Goal: Task Accomplishment & Management: Use online tool/utility

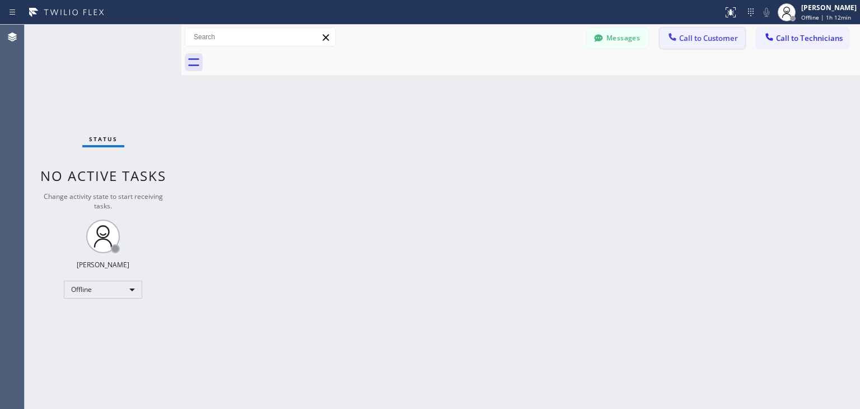
click at [701, 34] on span "Call to Customer" at bounding box center [708, 38] width 59 height 10
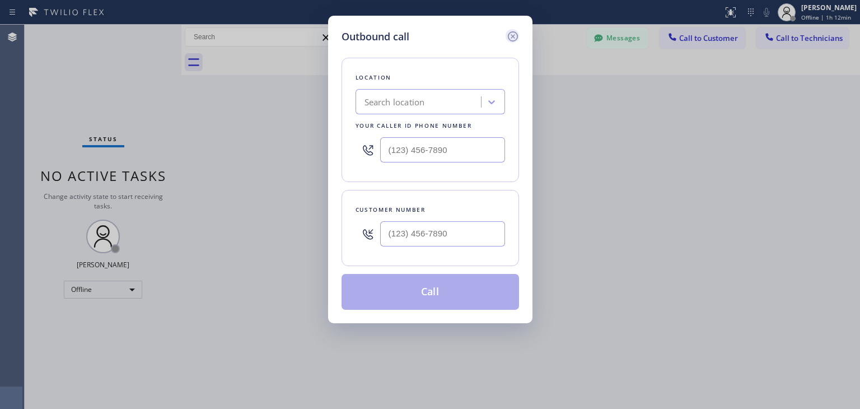
click at [513, 30] on icon at bounding box center [512, 36] width 13 height 13
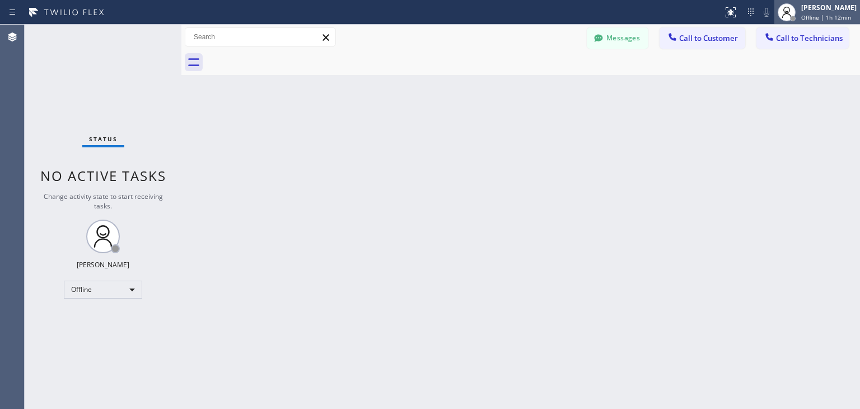
click at [816, 17] on span "Offline | 1h 12min" at bounding box center [826, 17] width 50 height 8
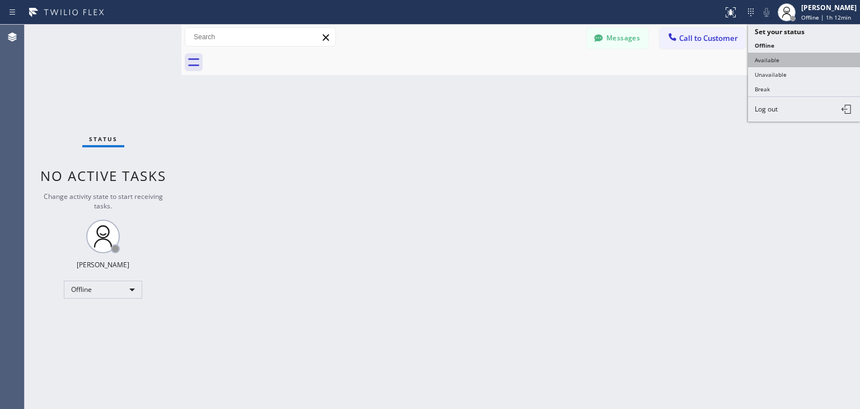
click at [814, 66] on button "Available" at bounding box center [804, 60] width 112 height 15
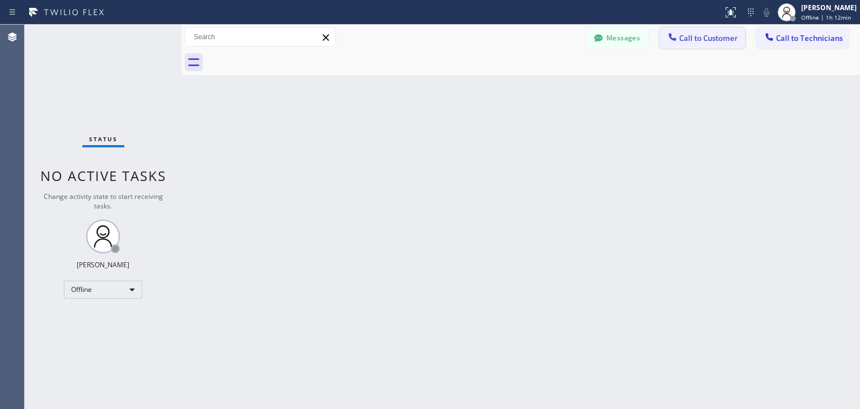
click at [683, 39] on span "Call to Customer" at bounding box center [708, 38] width 59 height 10
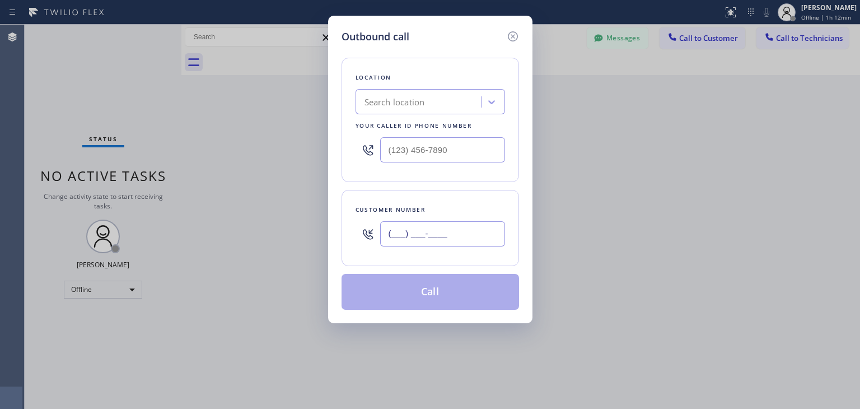
click at [412, 232] on input "(___) ___-____" at bounding box center [442, 233] width 125 height 25
paste input "408) 306-6412"
type input "(408) 306-6412"
click at [433, 96] on div "Search location" at bounding box center [420, 102] width 122 height 20
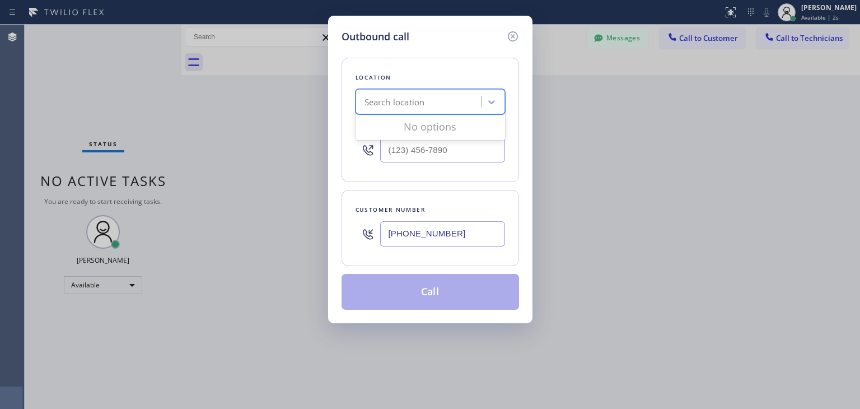
paste input "Thermador Repair Group Menlo Park"
type input "Thermador Repair Group Menlo Park"
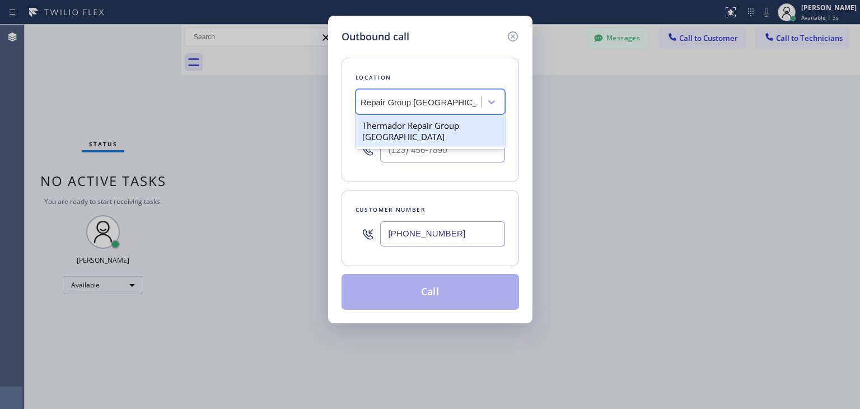
click at [475, 128] on div "Thermador Repair Group Menlo Park" at bounding box center [431, 130] width 150 height 31
type input "(650) 243-0322"
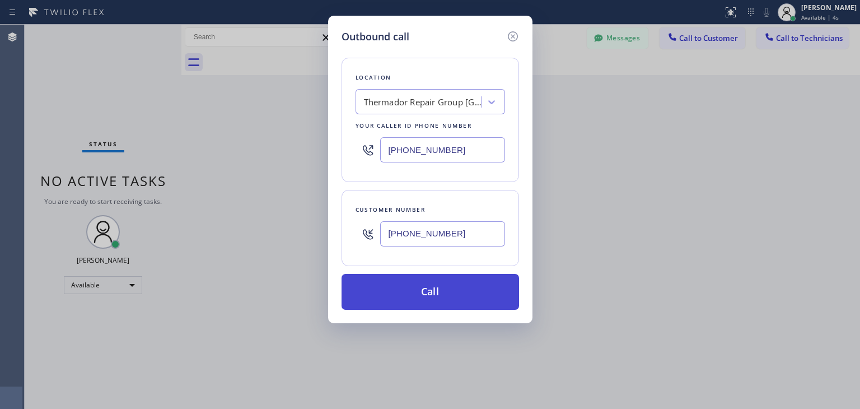
click at [441, 304] on button "Call" at bounding box center [431, 292] width 178 height 36
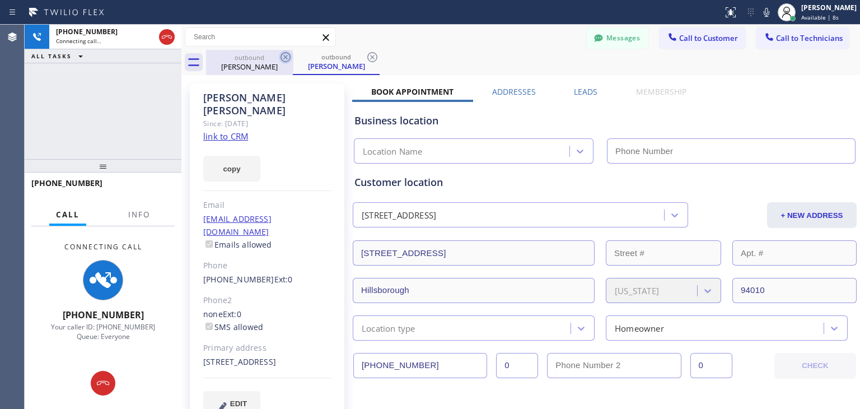
click at [285, 54] on icon at bounding box center [285, 56] width 13 height 13
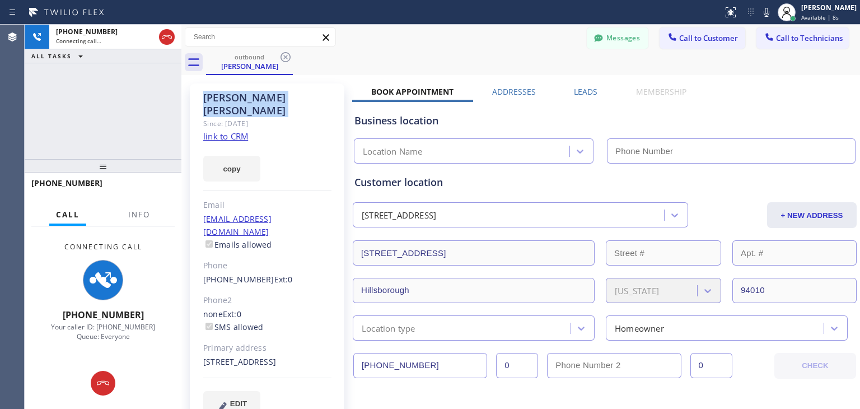
click at [285, 54] on icon at bounding box center [285, 56] width 13 height 13
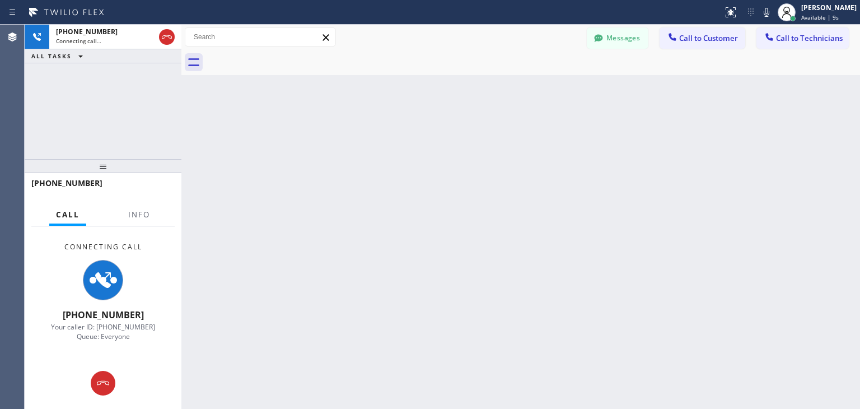
click at [285, 54] on div at bounding box center [533, 62] width 654 height 25
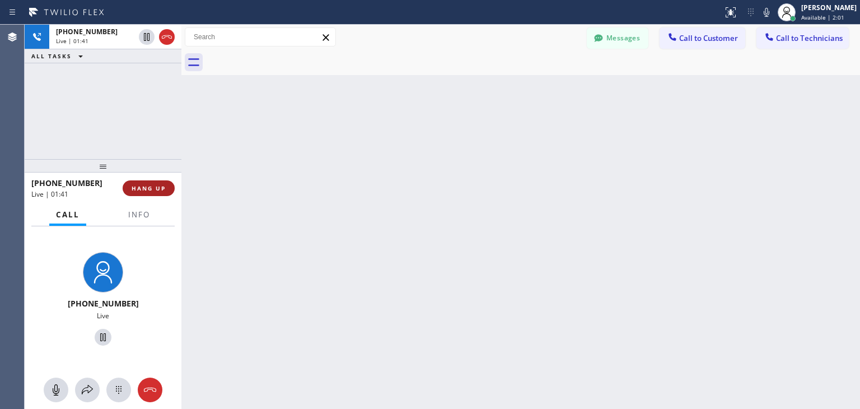
click at [152, 190] on span "HANG UP" at bounding box center [149, 188] width 34 height 8
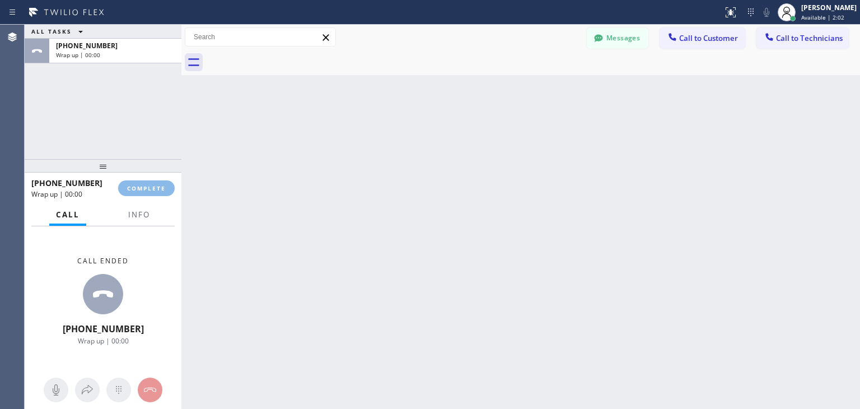
click at [834, 0] on html "Status report No issues detected If you experience an issue, please download th…" at bounding box center [430, 204] width 860 height 409
click at [814, 41] on span "Call to Technicians" at bounding box center [809, 38] width 67 height 10
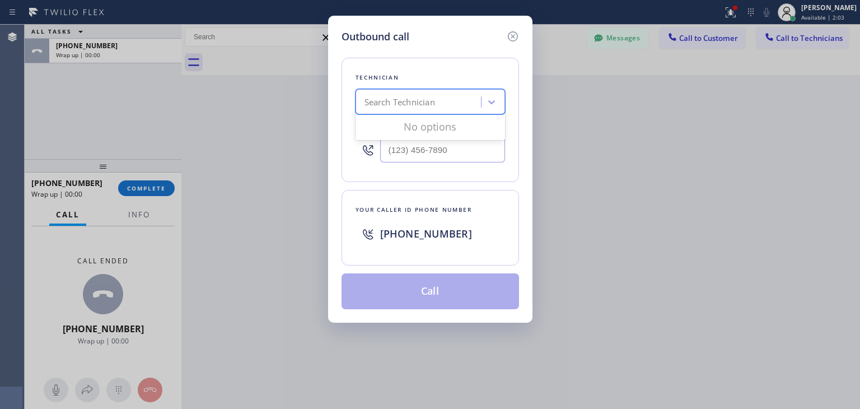
click at [459, 92] on div "Search Technician" at bounding box center [420, 102] width 122 height 20
type input "oliver"
click at [452, 120] on div "Oleg Merkushev" at bounding box center [431, 125] width 150 height 20
type input "(323) 688-8262"
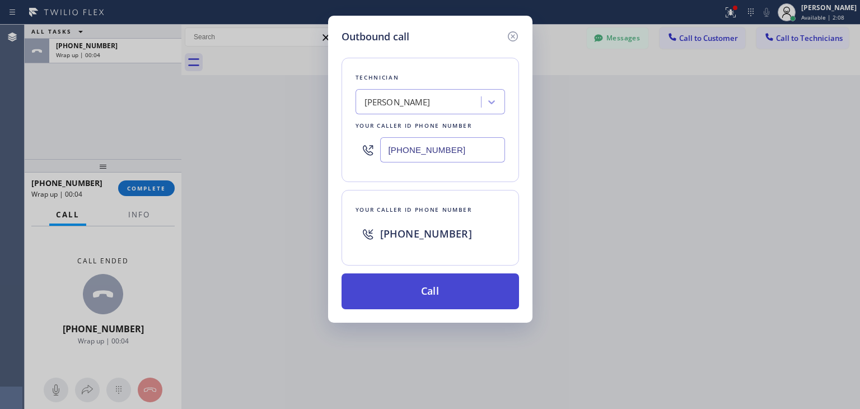
click at [403, 284] on button "Call" at bounding box center [431, 291] width 178 height 36
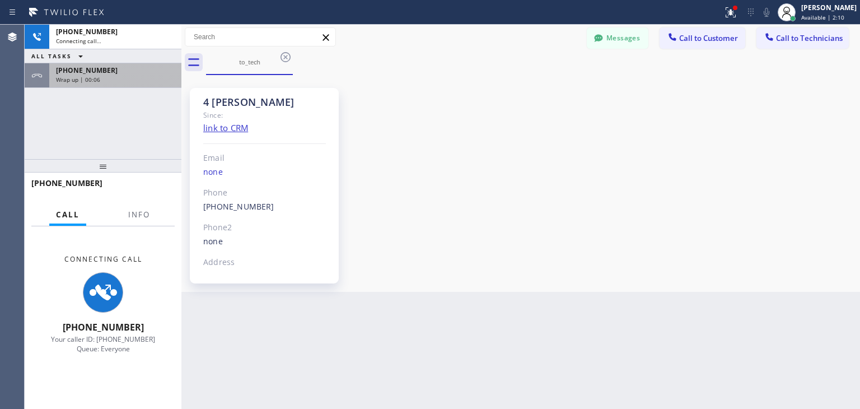
scroll to position [150, 0]
click at [157, 85] on div "+14083066412 Wrap up | 00:06" at bounding box center [113, 75] width 128 height 25
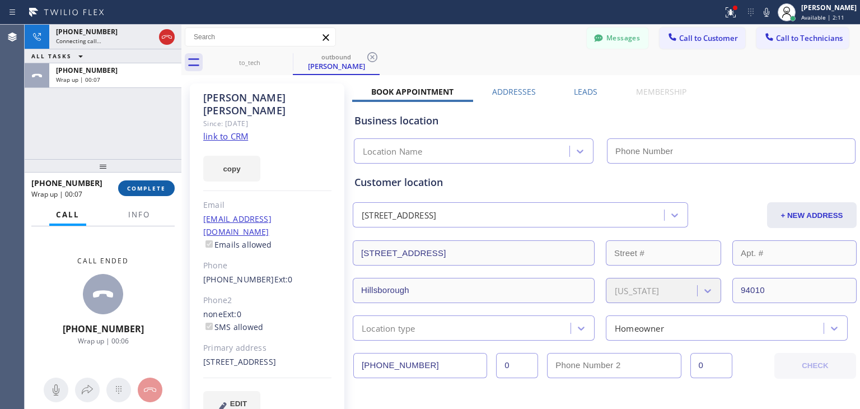
click at [156, 191] on span "COMPLETE" at bounding box center [146, 188] width 39 height 8
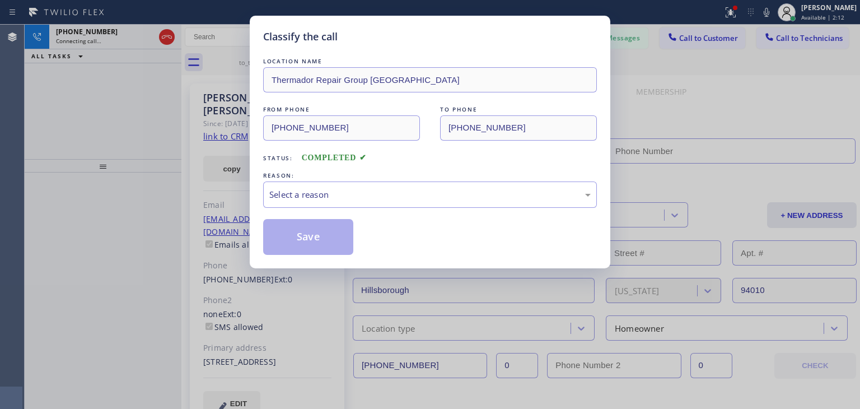
type input "(650) 243-0322"
click at [347, 190] on div "Select a reason" at bounding box center [429, 194] width 321 height 13
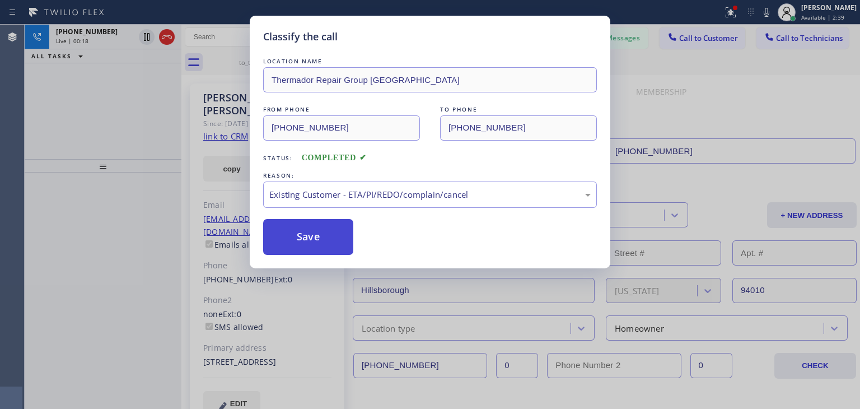
click at [314, 250] on button "Save" at bounding box center [308, 237] width 90 height 36
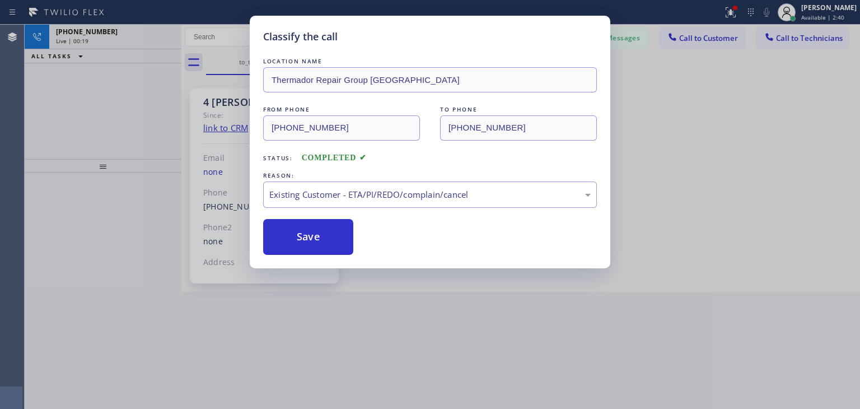
click at [165, 38] on div "Classify the call LOCATION NAME Thermador Repair Group Menlo Park FROM PHONE (6…" at bounding box center [430, 204] width 860 height 409
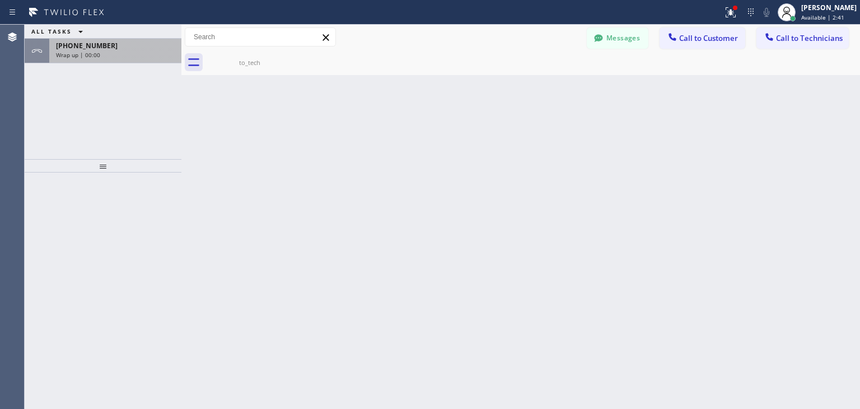
click at [150, 43] on div "+13236888262" at bounding box center [115, 46] width 119 height 10
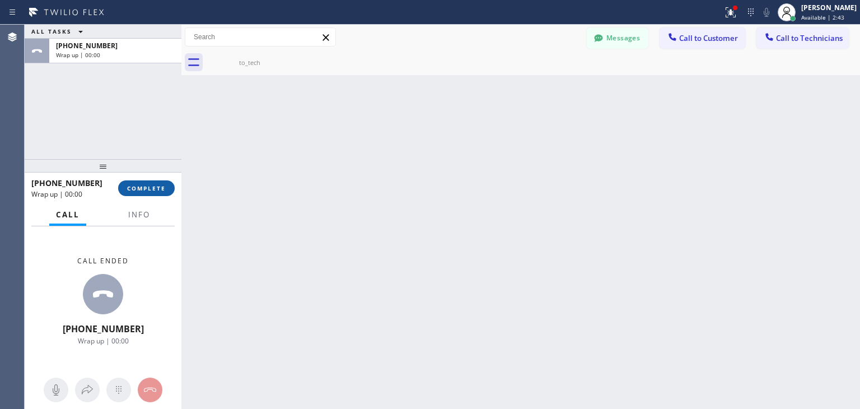
click at [138, 182] on button "COMPLETE" at bounding box center [146, 188] width 57 height 16
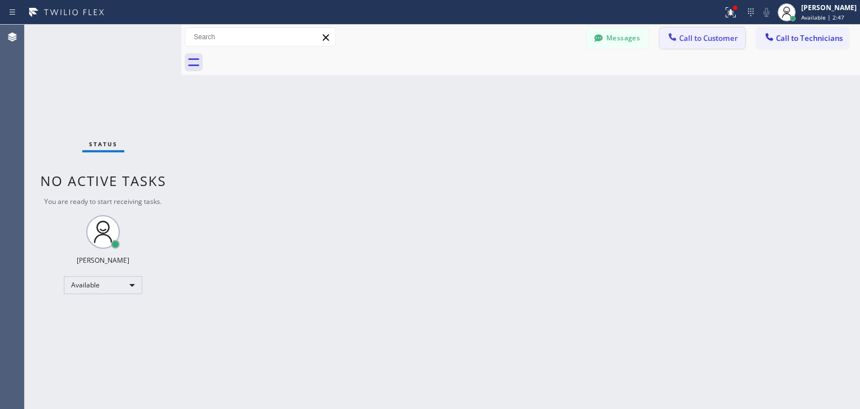
click at [694, 43] on button "Call to Customer" at bounding box center [703, 37] width 86 height 21
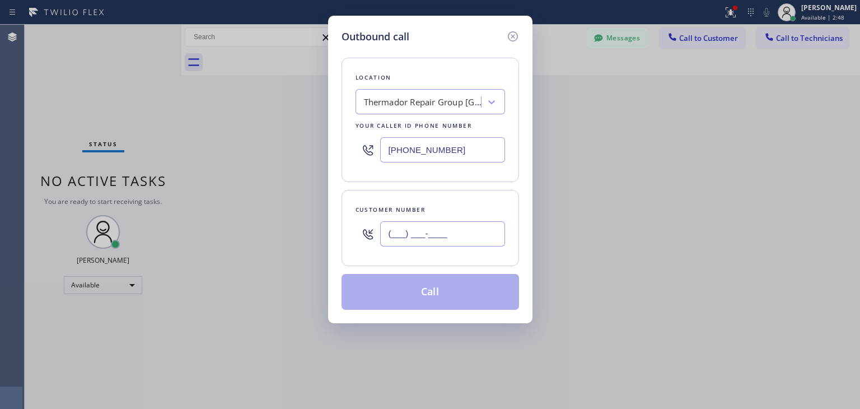
paste input "408) 306-6412"
click at [432, 228] on input "(___) ___-____" at bounding box center [442, 233] width 125 height 25
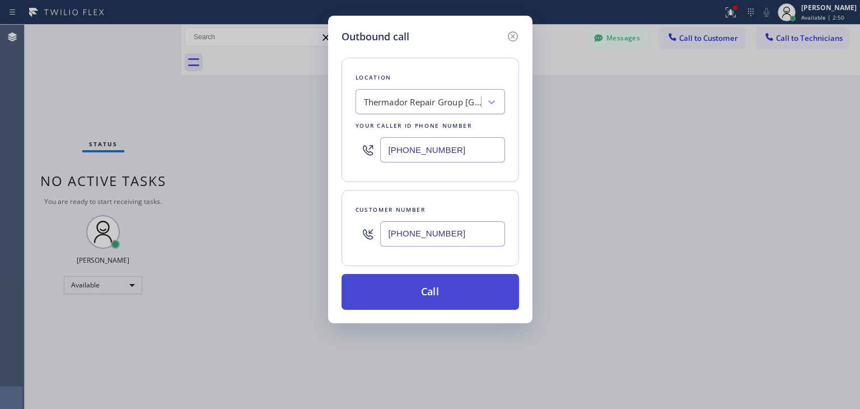
type input "(408) 306-6412"
click at [463, 289] on button "Call" at bounding box center [431, 292] width 178 height 36
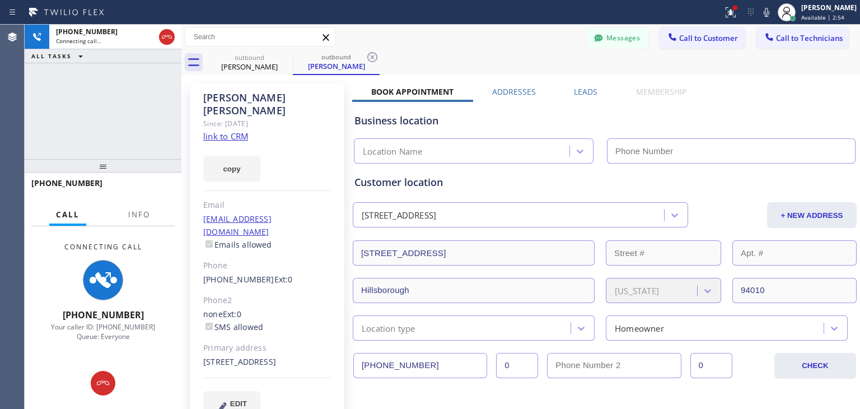
type input "(650) 243-0322"
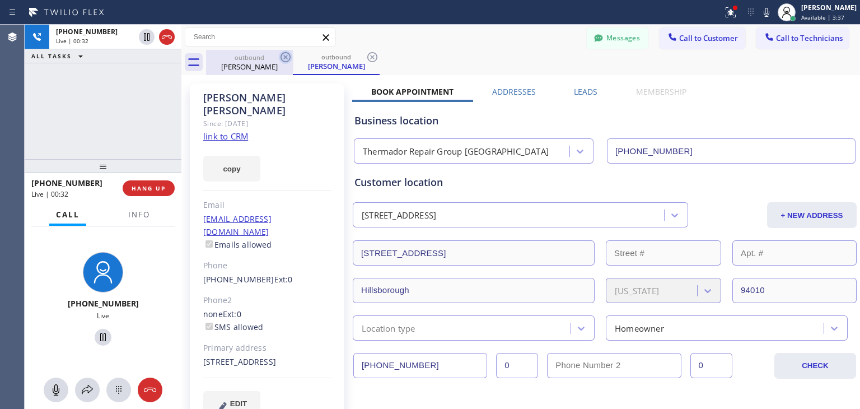
click at [282, 61] on icon at bounding box center [285, 56] width 13 height 13
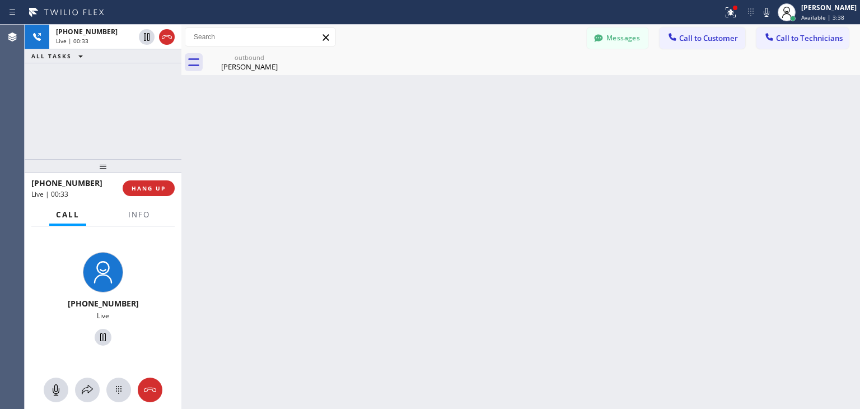
click at [0, 0] on icon at bounding box center [0, 0] width 0 height 0
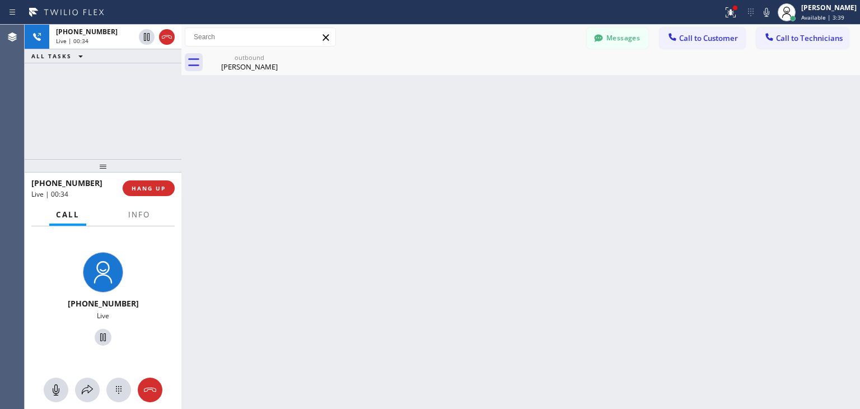
click at [0, 0] on icon at bounding box center [0, 0] width 0 height 0
click at [163, 190] on span "HANG UP" at bounding box center [149, 188] width 34 height 8
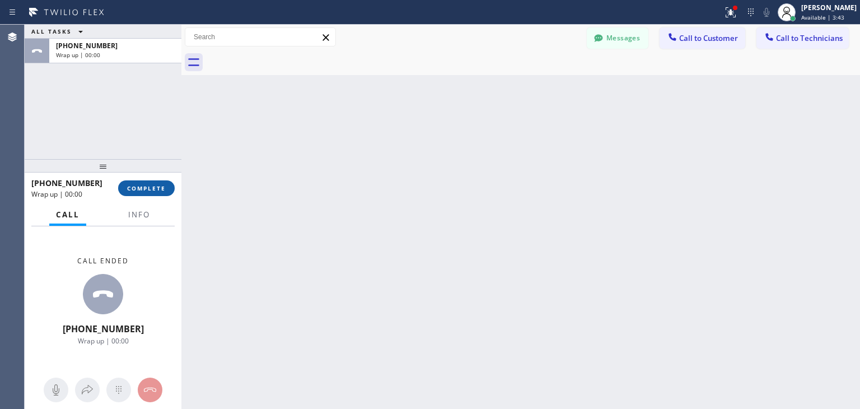
click at [163, 190] on span "COMPLETE" at bounding box center [146, 188] width 39 height 8
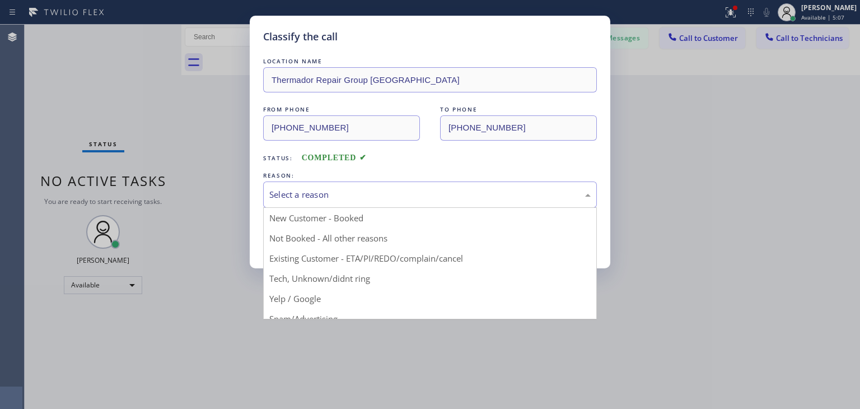
click at [428, 186] on div "Select a reason" at bounding box center [430, 194] width 334 height 26
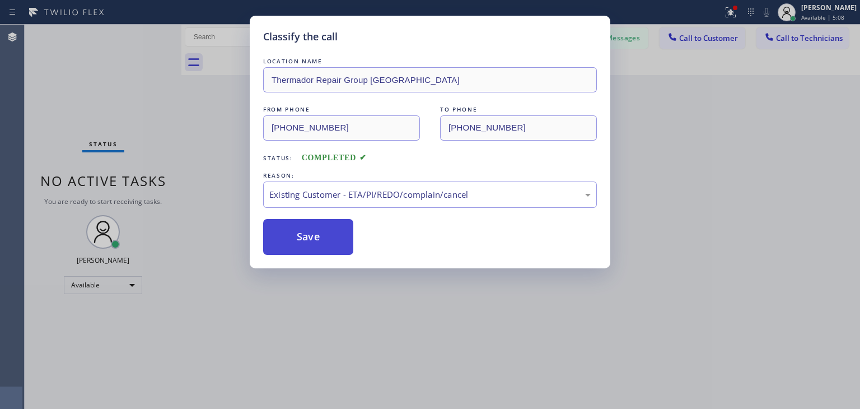
drag, startPoint x: 399, startPoint y: 258, endPoint x: 330, endPoint y: 241, distance: 70.3
click at [330, 241] on button "Save" at bounding box center [308, 237] width 90 height 36
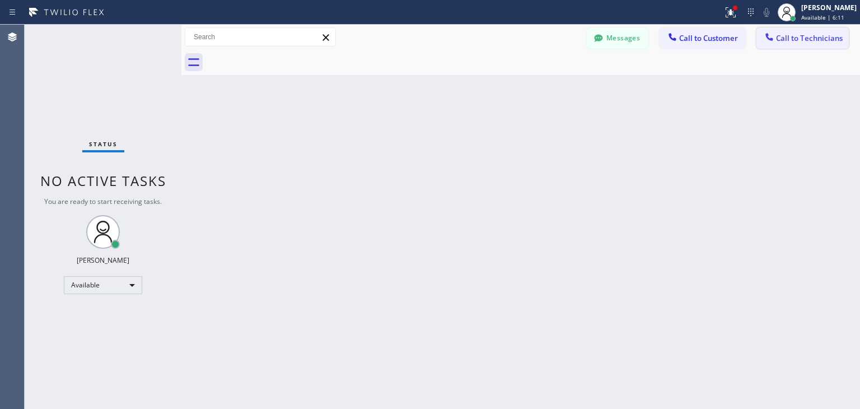
click at [806, 47] on button "Call to Technicians" at bounding box center [802, 37] width 92 height 21
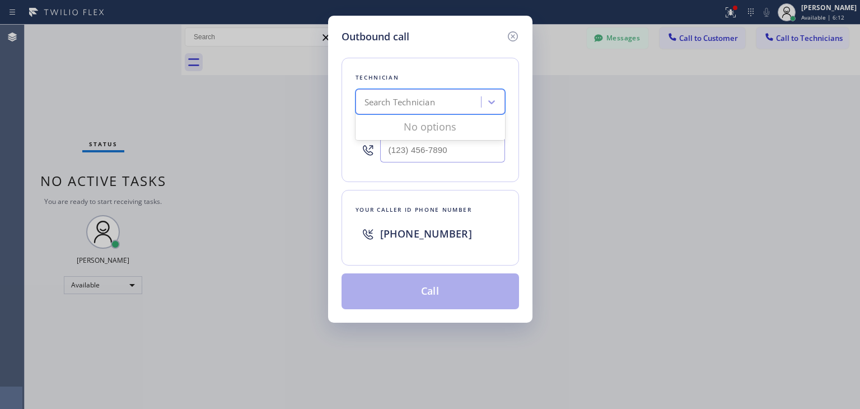
click at [414, 99] on div "Search Technician" at bounding box center [400, 102] width 71 height 13
type input "vlad"
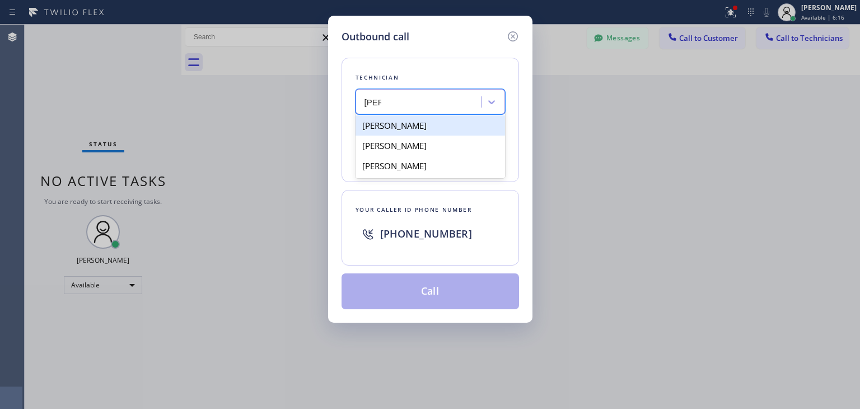
click at [446, 122] on div "Vladimir Samers" at bounding box center [431, 125] width 150 height 20
type input "(415) 640-7024"
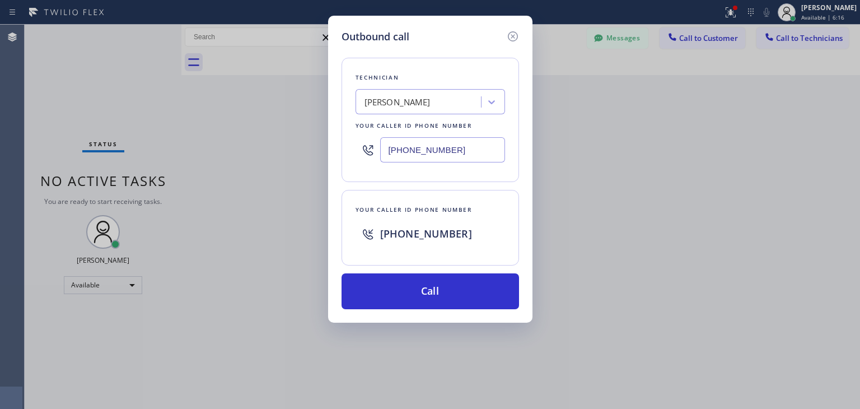
click at [435, 269] on div "Technician Vladimir Samers Your caller id phone number (415) 640-7024 Your call…" at bounding box center [431, 176] width 178 height 265
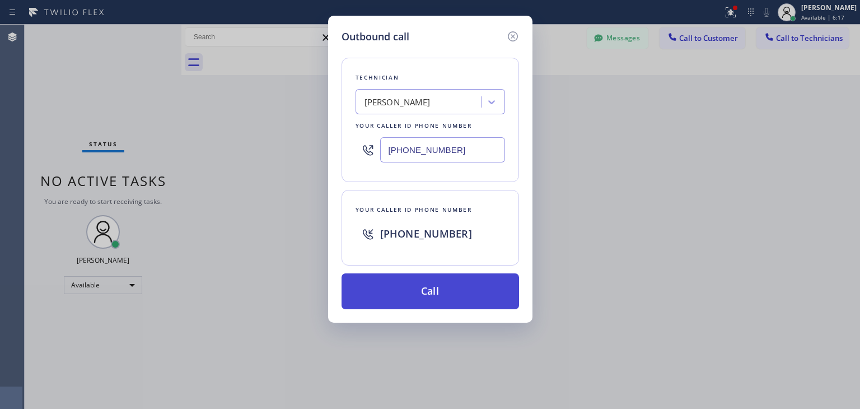
click at [434, 279] on button "Call" at bounding box center [431, 291] width 178 height 36
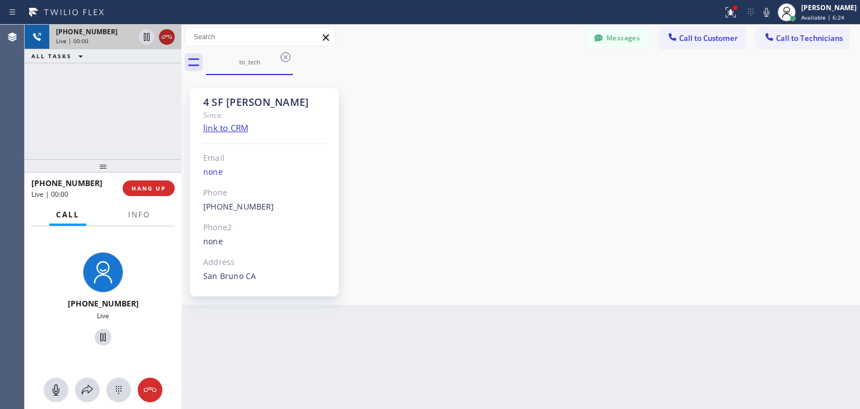
click at [160, 36] on icon at bounding box center [166, 36] width 13 height 13
click at [160, 36] on div "+14156407024 Live | 00:00" at bounding box center [113, 37] width 128 height 25
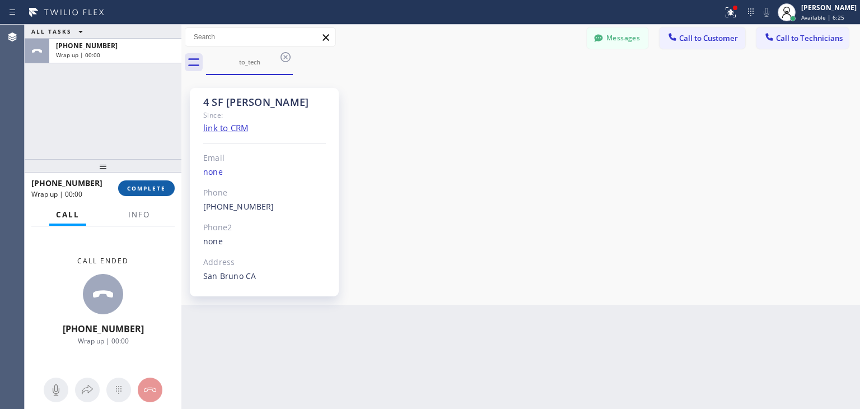
click at [157, 183] on button "COMPLETE" at bounding box center [146, 188] width 57 height 16
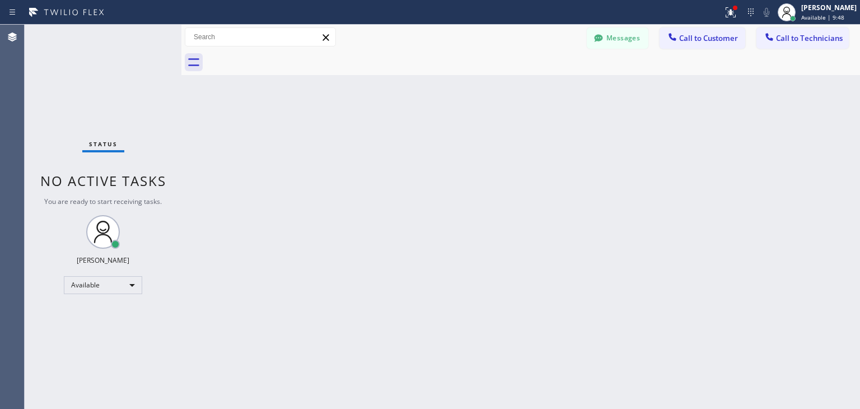
click at [642, 218] on div "Back to Dashboard Change Sender ID Customers Technicians AW Amy Willits 10/03 0…" at bounding box center [520, 217] width 679 height 384
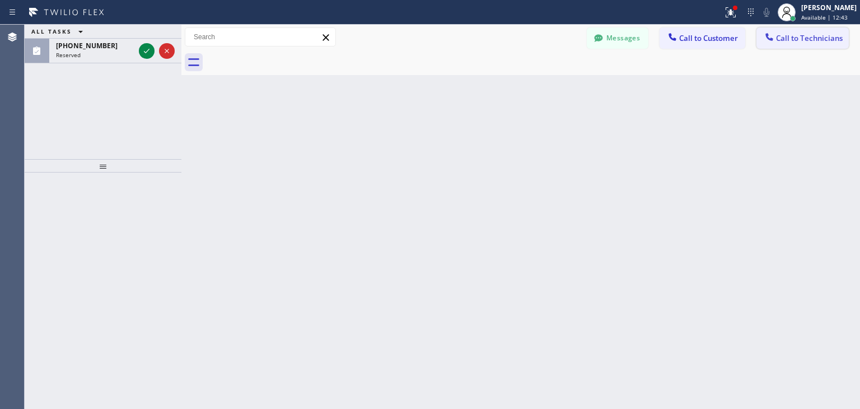
click at [780, 45] on button "Call to Technicians" at bounding box center [802, 37] width 92 height 21
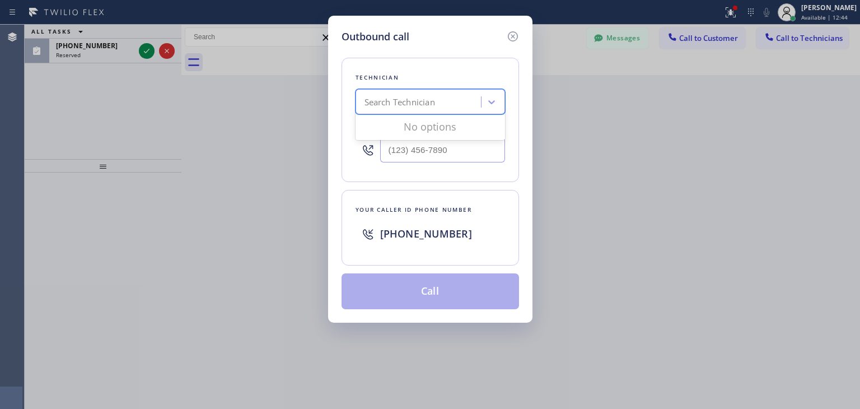
click at [396, 97] on div "Search Technician" at bounding box center [400, 102] width 71 height 13
type input "ibragim"
click at [399, 121] on div "Ibragim Luganov" at bounding box center [431, 125] width 150 height 20
type input "(619) 496-3164"
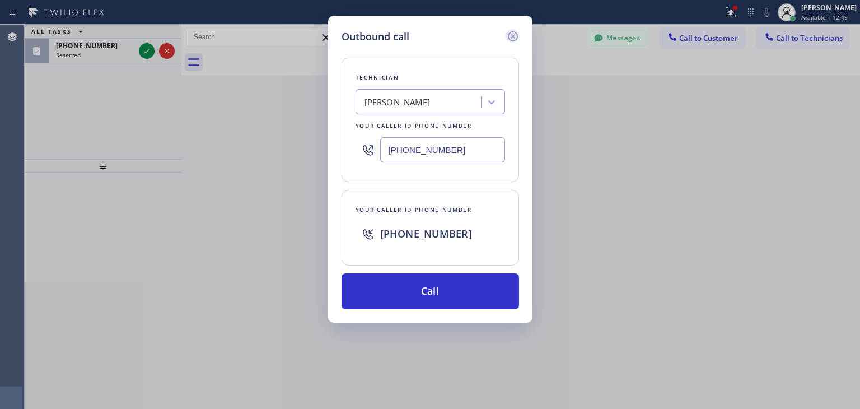
click at [510, 37] on icon at bounding box center [512, 36] width 13 height 13
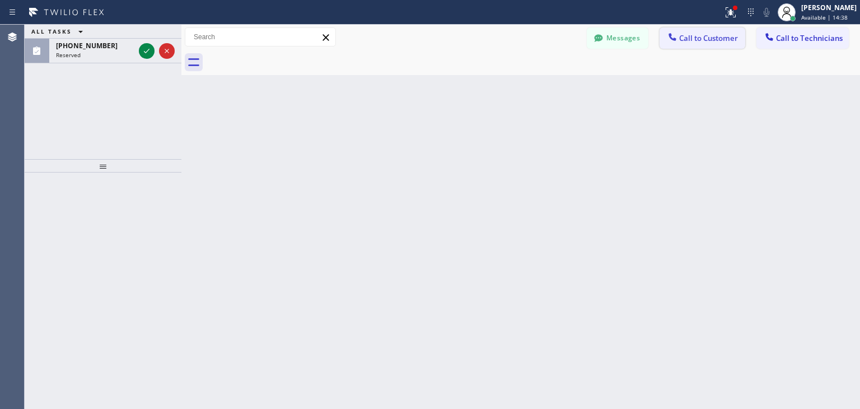
click at [732, 43] on button "Call to Customer" at bounding box center [703, 37] width 86 height 21
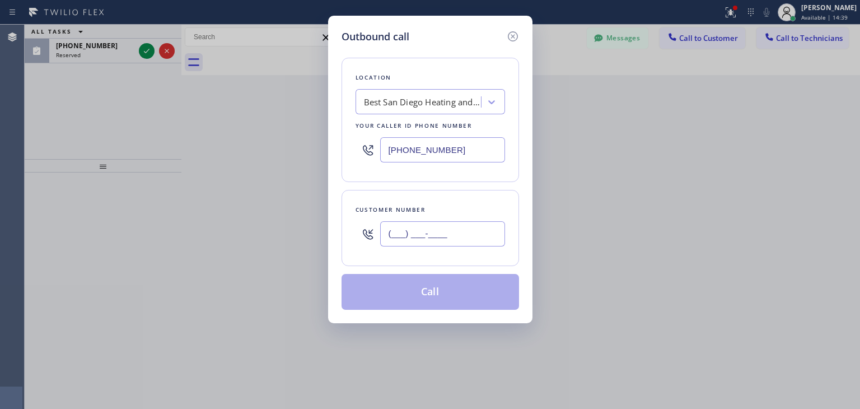
click at [437, 229] on input "(___) ___-____" at bounding box center [442, 233] width 125 height 25
paste input "872) 588-9735"
type input "(872) 588-9735"
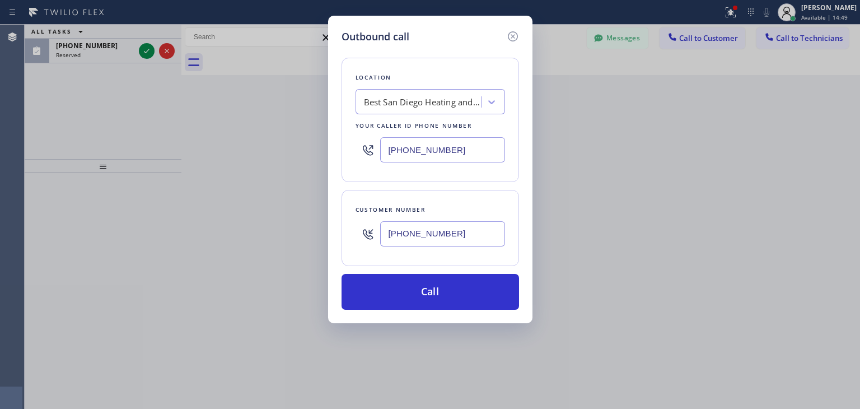
drag, startPoint x: 464, startPoint y: 119, endPoint x: 469, endPoint y: 102, distance: 17.7
click at [469, 102] on div "Location Best San Diego Heating and Air Conditioning Your caller id phone numbe…" at bounding box center [431, 120] width 178 height 124
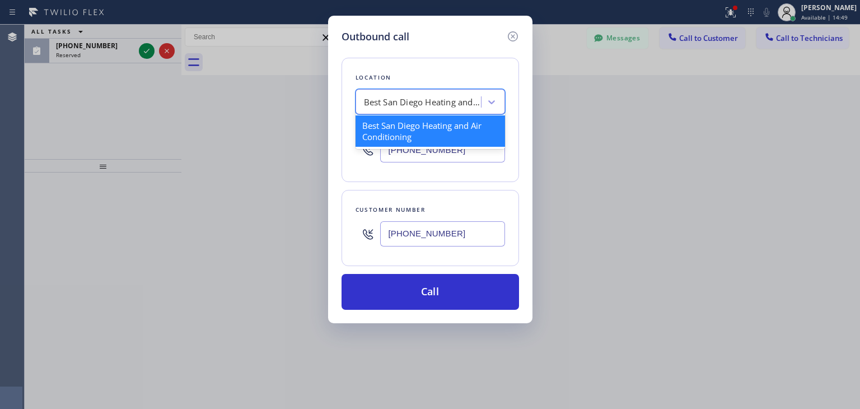
paste input "Sub Zero Refrigerator Repair Chicago"
type input "Sub Zero Refrigerator Repair Chicago"
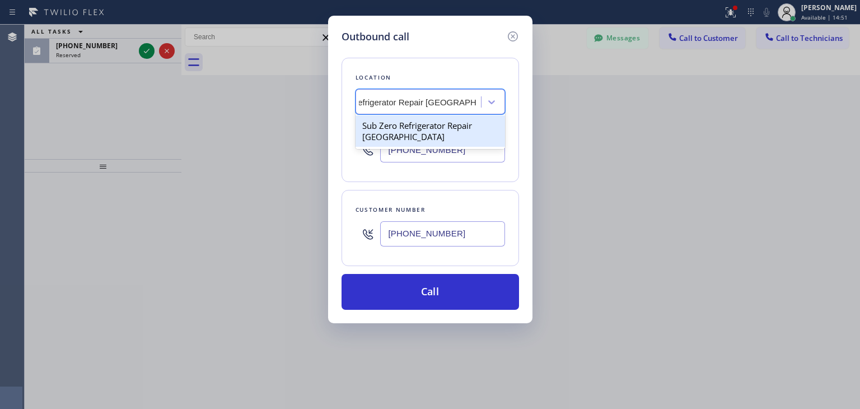
click at [447, 126] on div "Sub Zero Refrigerator Repair Chicago" at bounding box center [431, 130] width 150 height 31
type input "(773) 917-0590"
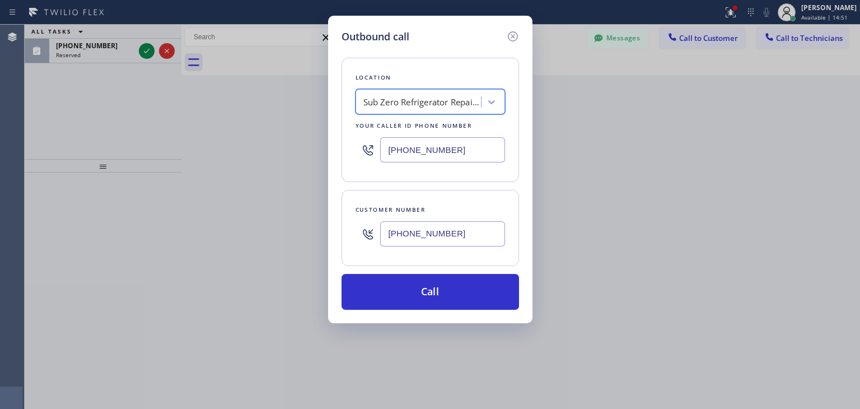
scroll to position [0, 1]
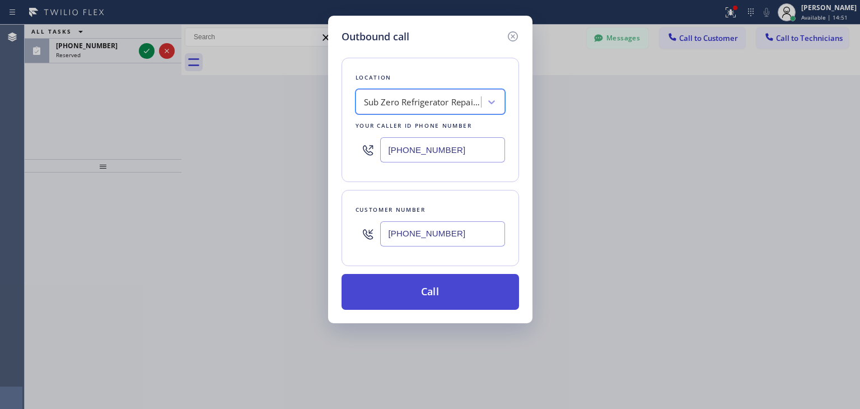
click at [432, 275] on button "Call" at bounding box center [431, 292] width 178 height 36
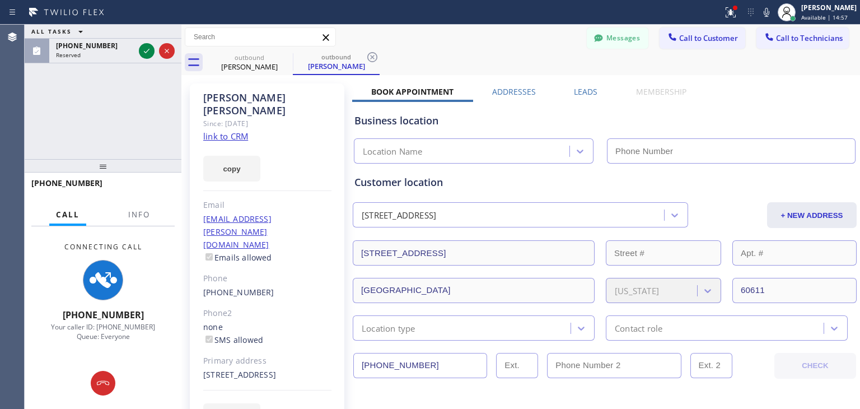
type input "(773) 917-0590"
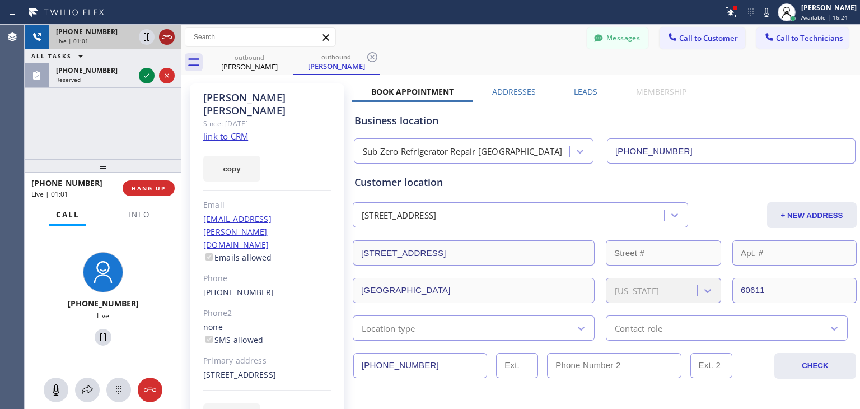
click at [164, 35] on icon at bounding box center [167, 36] width 10 height 3
click at [164, 35] on div "+18725889735" at bounding box center [115, 32] width 119 height 10
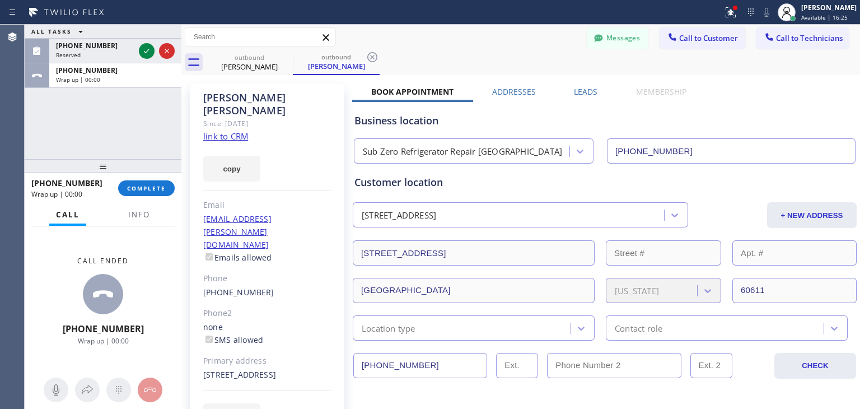
click at [140, 199] on div "+18725889735 Wrap up | 00:00 COMPLETE" at bounding box center [102, 188] width 143 height 29
drag, startPoint x: 140, startPoint y: 199, endPoint x: 155, endPoint y: 186, distance: 19.4
click at [155, 186] on div "+18725889735 Wrap up | 00:00 COMPLETE" at bounding box center [102, 188] width 143 height 29
click at [155, 186] on span "COMPLETE" at bounding box center [146, 188] width 39 height 8
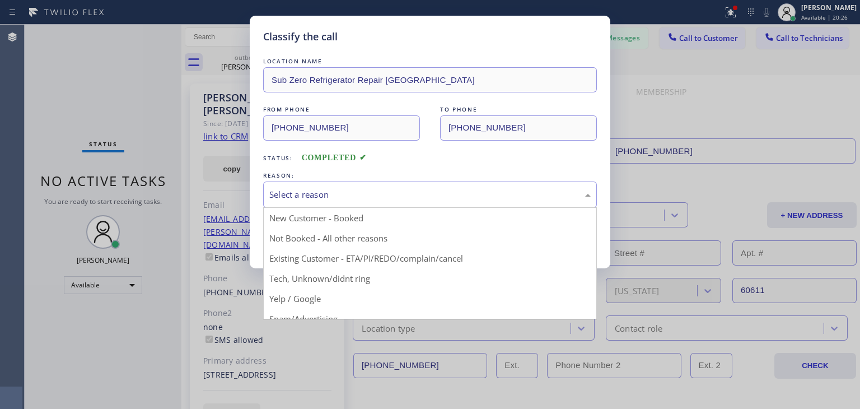
click at [557, 202] on div "Select a reason" at bounding box center [430, 194] width 334 height 26
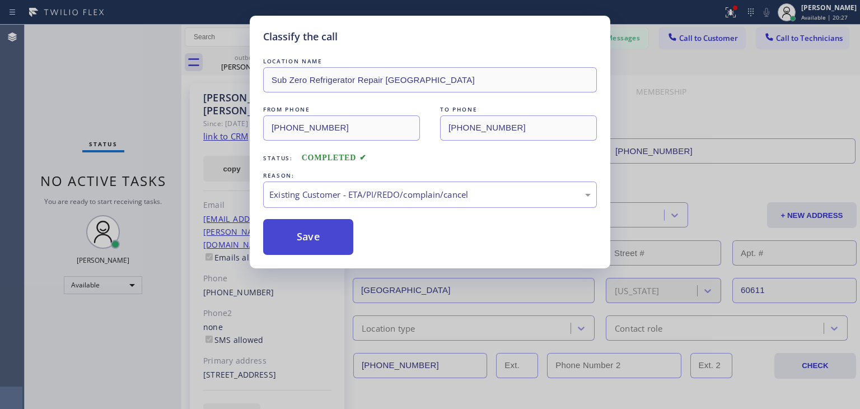
click at [343, 245] on button "Save" at bounding box center [308, 237] width 90 height 36
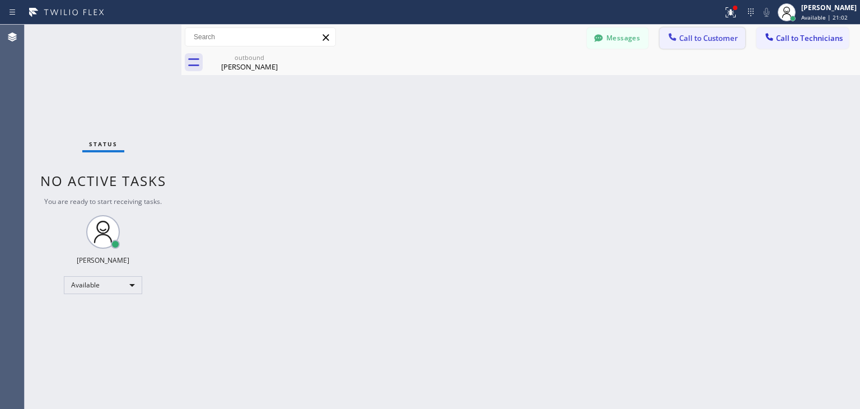
click at [701, 41] on span "Call to Customer" at bounding box center [708, 38] width 59 height 10
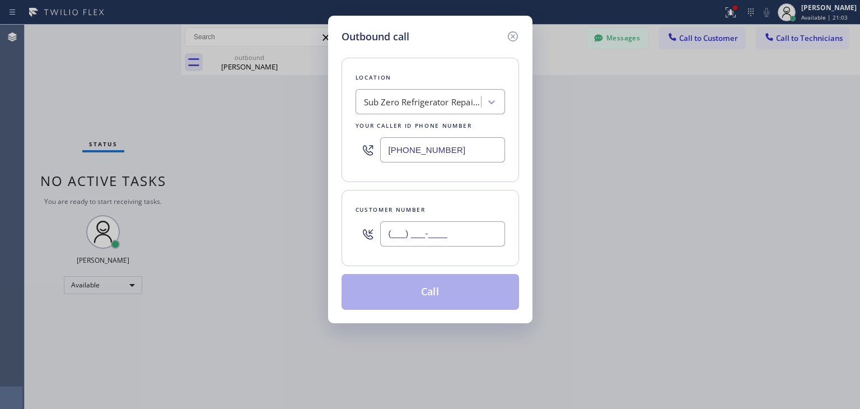
paste input "408) 421-8508"
click at [457, 238] on input "(408) 421-8508" at bounding box center [442, 233] width 125 height 25
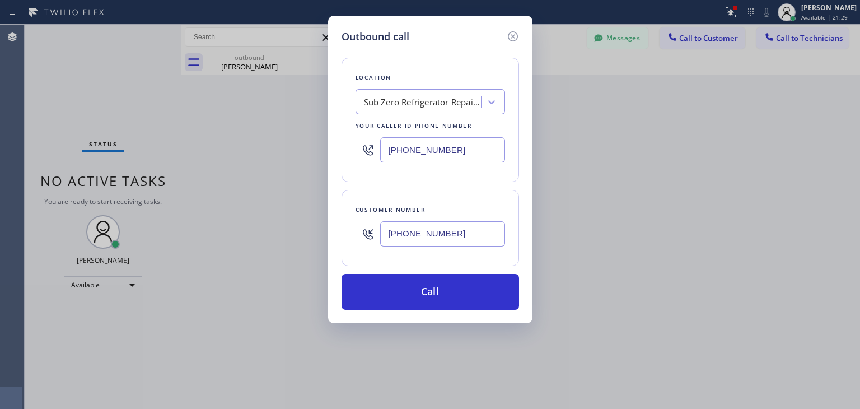
click at [428, 226] on input "(408) 421-8508" at bounding box center [442, 233] width 125 height 25
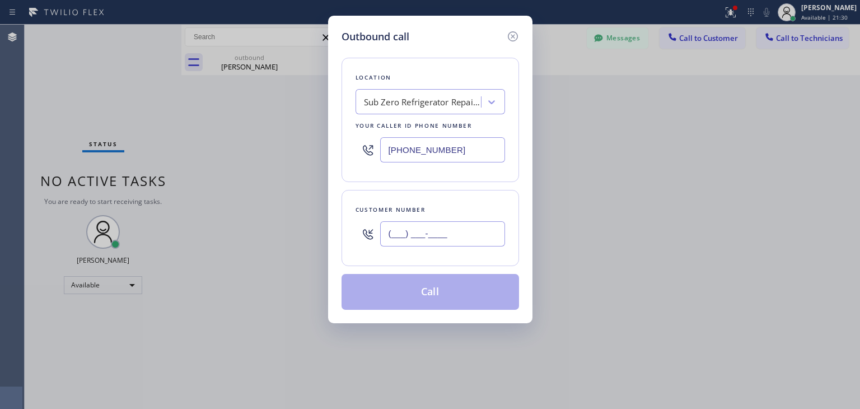
paste input "415) 516-8512"
type input "(415) 516-8512"
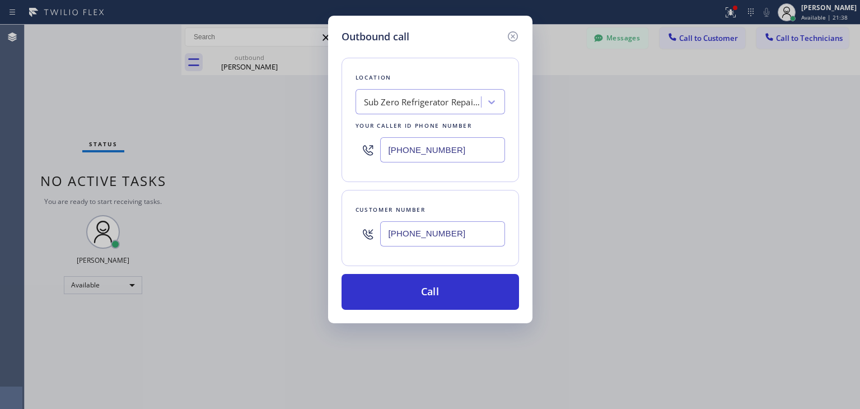
drag, startPoint x: 398, startPoint y: 83, endPoint x: 403, endPoint y: 104, distance: 20.8
click at [403, 104] on div "Location Sub Zero Refrigerator Repair Chicago Your caller id phone number (773)…" at bounding box center [431, 120] width 178 height 124
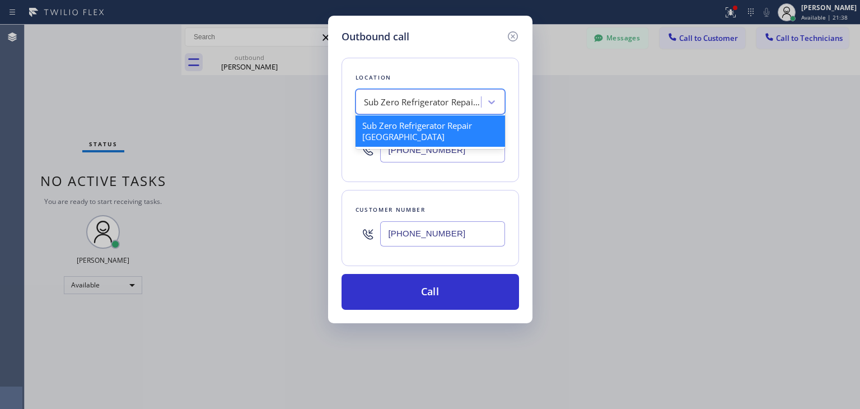
click at [403, 104] on div "Sub Zero Refrigerator Repair Chicago" at bounding box center [423, 102] width 118 height 13
paste input "Viking Repair Service"
type input "Viking Repair Service"
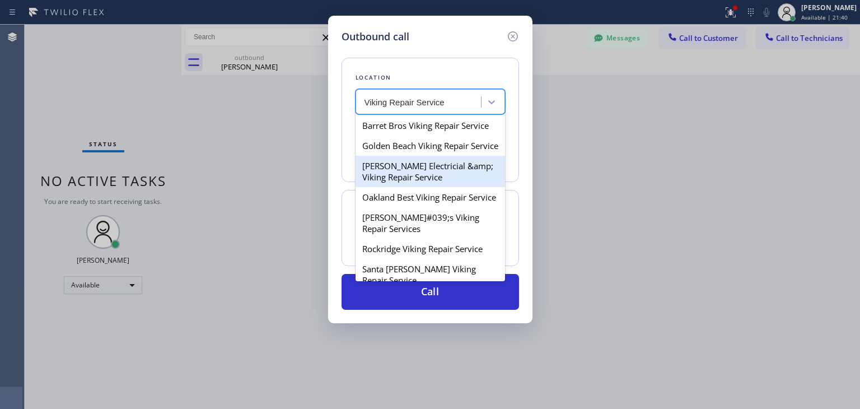
drag, startPoint x: 418, startPoint y: 126, endPoint x: 408, endPoint y: 234, distance: 108.0
click at [408, 234] on div "Barret Bros Viking Repair Service Golden Beach Viking Repair Service Harper Ele…" at bounding box center [431, 197] width 150 height 168
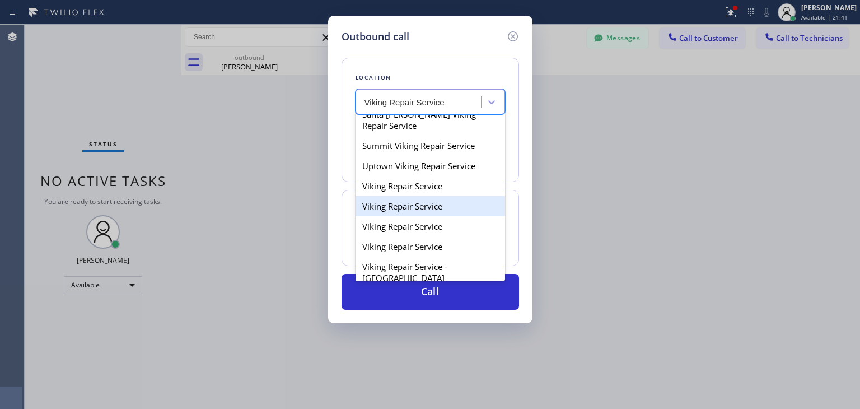
scroll to position [152, 0]
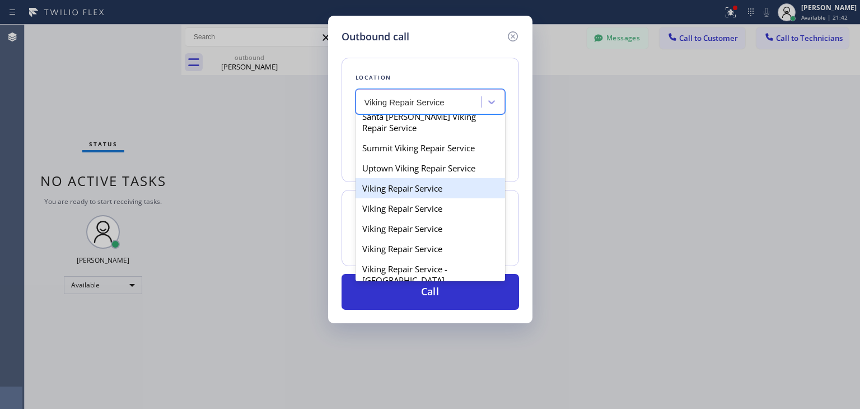
click at [447, 198] on div "Viking Repair Service" at bounding box center [431, 188] width 150 height 20
type input "(720) 740-5870"
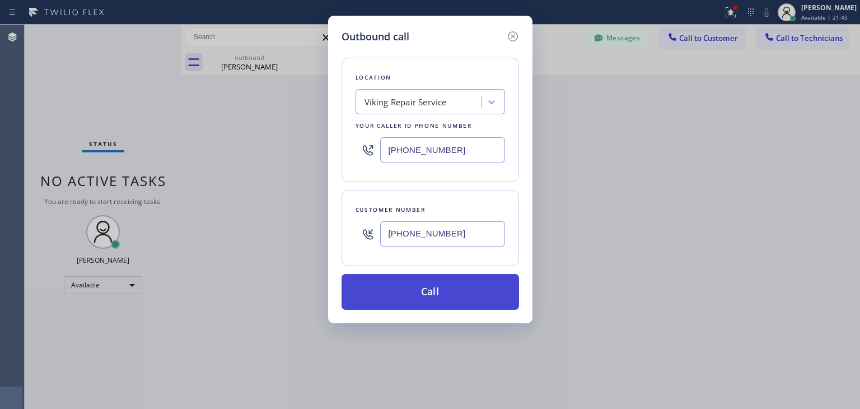
click at [457, 307] on button "Call" at bounding box center [431, 292] width 178 height 36
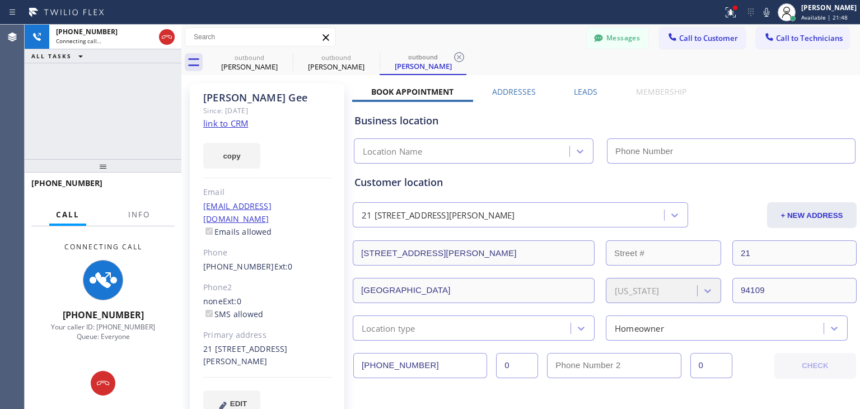
type input "(720) 740-5870"
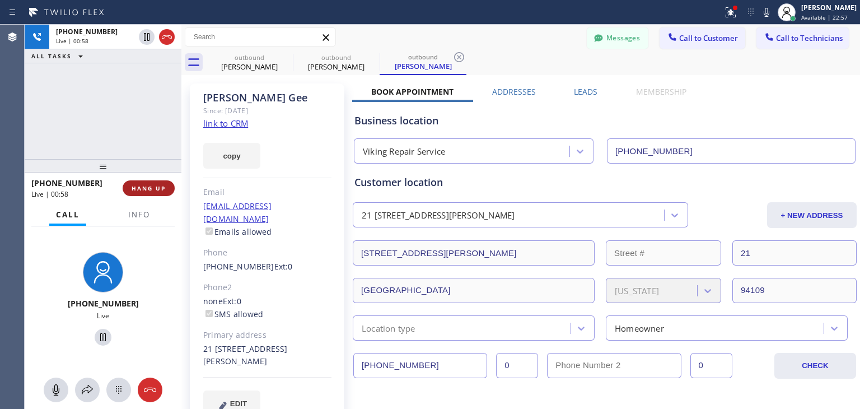
click at [148, 188] on span "HANG UP" at bounding box center [149, 188] width 34 height 8
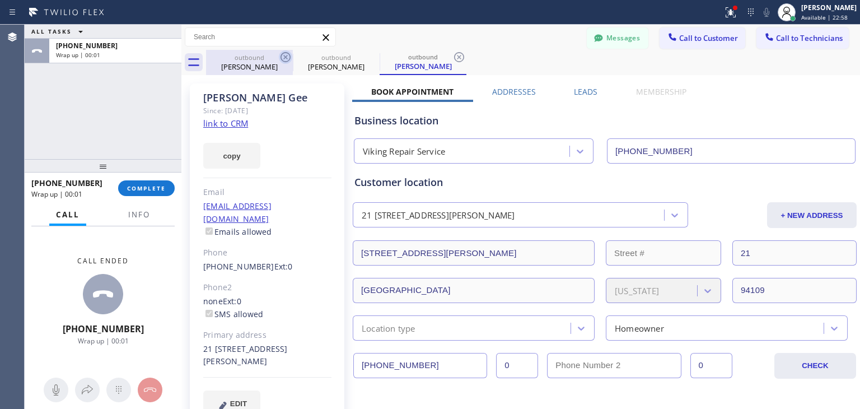
click at [291, 60] on div "ALL TASKS ALL TASKS ACTIVE TASKS TASKS IN WRAP UP +14155168512 Wrap up | 00:01 …" at bounding box center [442, 217] width 835 height 384
click at [291, 60] on icon at bounding box center [285, 56] width 13 height 13
click at [0, 0] on icon at bounding box center [0, 0] width 0 height 0
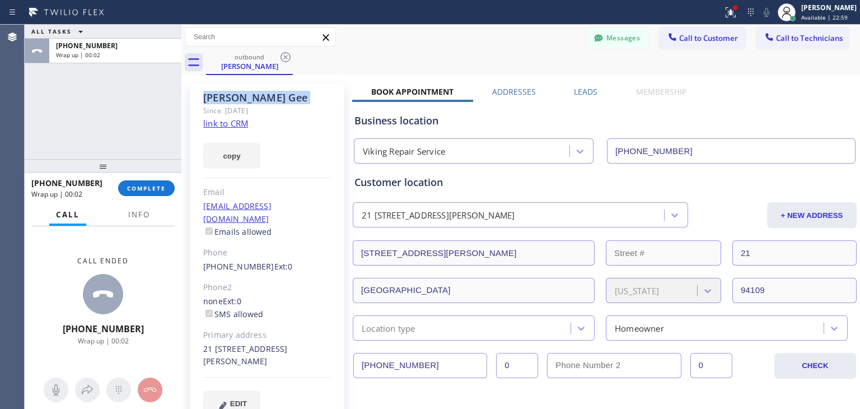
click at [291, 60] on icon at bounding box center [285, 56] width 13 height 13
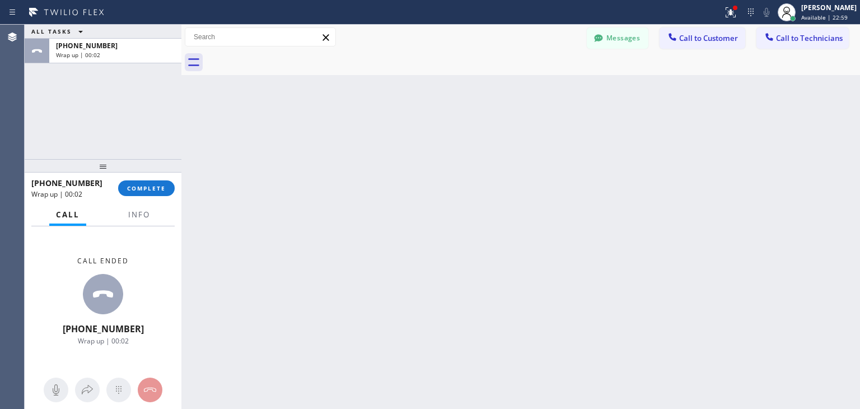
click at [291, 60] on div at bounding box center [533, 62] width 654 height 25
drag, startPoint x: 291, startPoint y: 60, endPoint x: 608, endPoint y: 34, distance: 318.0
click at [608, 34] on div "Messages Call to Customer Call to Technicians Outbound call Location Viking Rep…" at bounding box center [520, 50] width 679 height 50
click at [600, 44] on div at bounding box center [598, 38] width 13 height 13
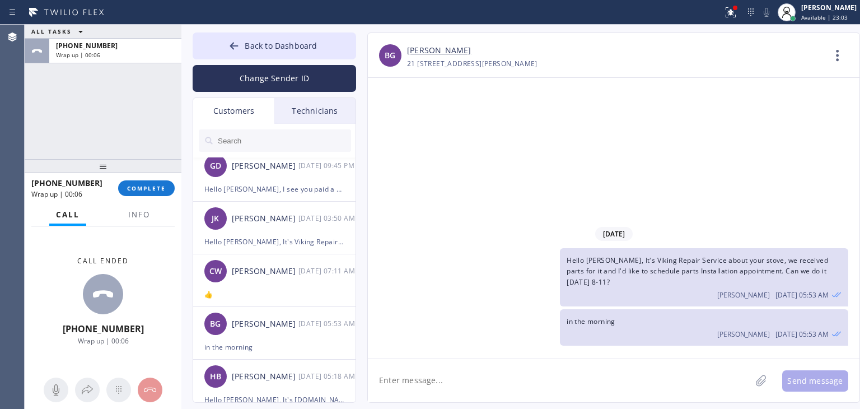
scroll to position [114, 0]
click at [265, 331] on div "BG Bob Gee 10/01 05:53 AM" at bounding box center [275, 323] width 164 height 34
click at [482, 400] on textarea at bounding box center [559, 380] width 383 height 43
click at [533, 366] on textarea at bounding box center [559, 380] width 383 height 43
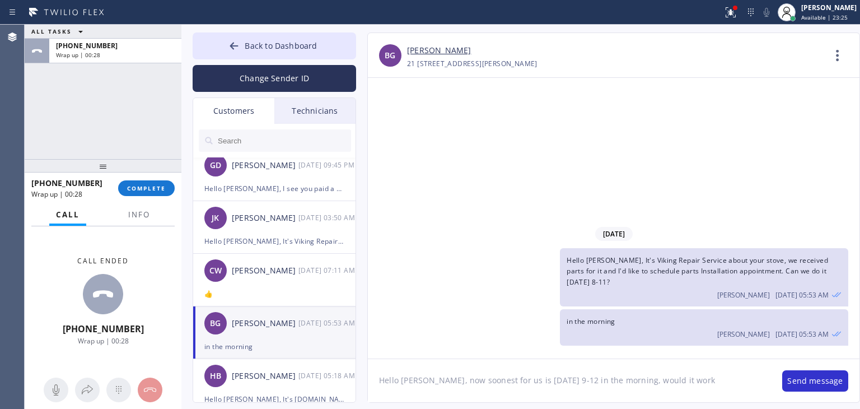
type textarea "Hello Bob, now soonest for us is Tuesday 9-12 in the morning, would it work?"
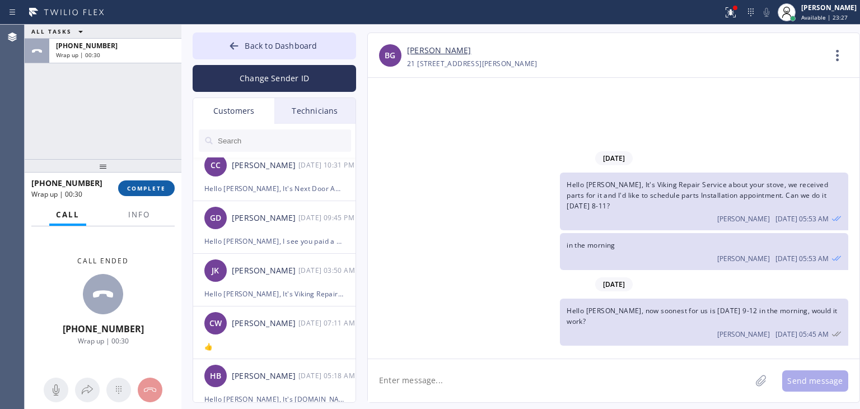
click at [154, 189] on span "COMPLETE" at bounding box center [146, 188] width 39 height 8
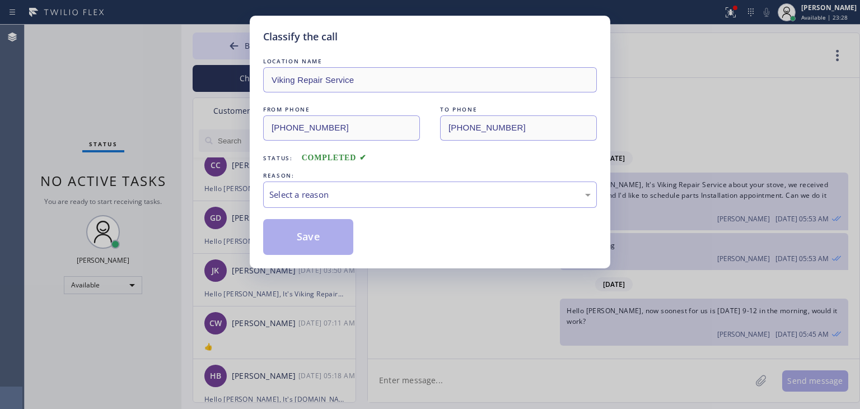
click at [163, 189] on div "Classify the call LOCATION NAME Viking Repair Service FROM PHONE (720) 740-5870…" at bounding box center [430, 204] width 860 height 409
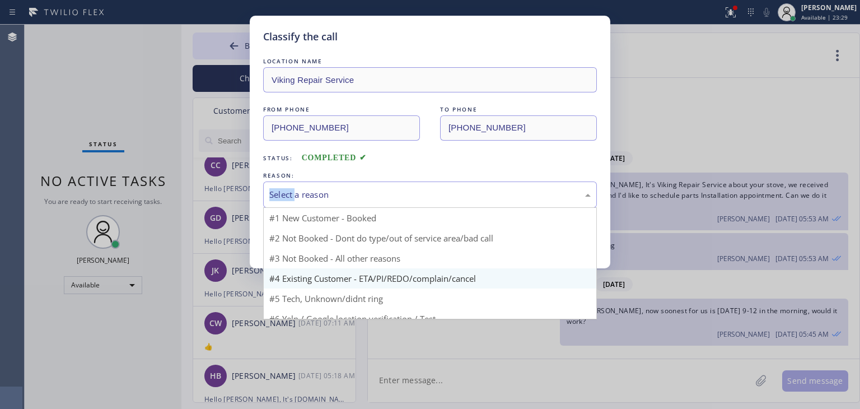
drag, startPoint x: 418, startPoint y: 183, endPoint x: 400, endPoint y: 247, distance: 66.3
click at [400, 208] on div "Select a reason #1 New Customer - Booked #2 Not Booked - Dont do type/out of se…" at bounding box center [430, 194] width 334 height 26
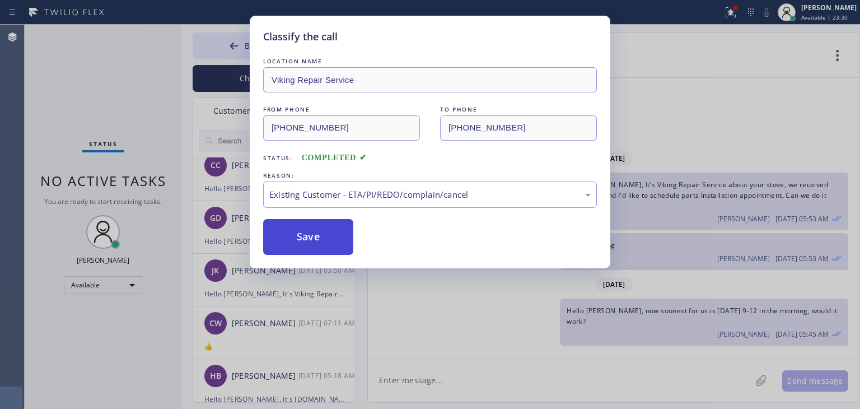
drag, startPoint x: 400, startPoint y: 247, endPoint x: 334, endPoint y: 240, distance: 67.0
click at [334, 240] on button "Save" at bounding box center [308, 237] width 90 height 36
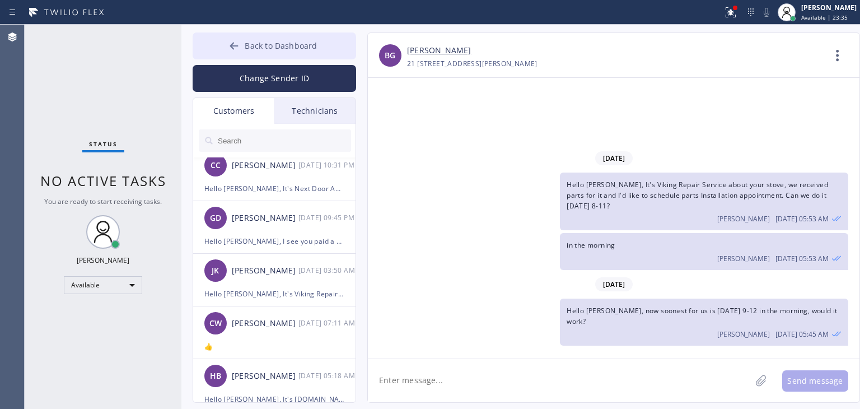
click at [323, 49] on button "Back to Dashboard" at bounding box center [275, 45] width 164 height 27
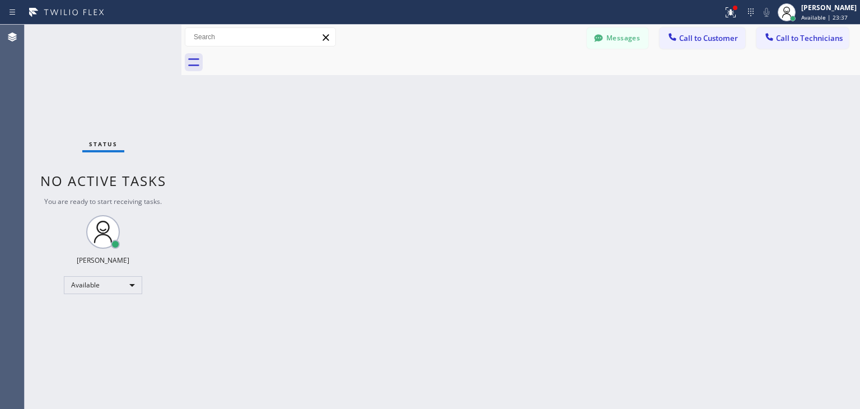
drag, startPoint x: 708, startPoint y: 46, endPoint x: 688, endPoint y: 48, distance: 19.6
click at [688, 48] on button "Call to Customer" at bounding box center [703, 37] width 86 height 21
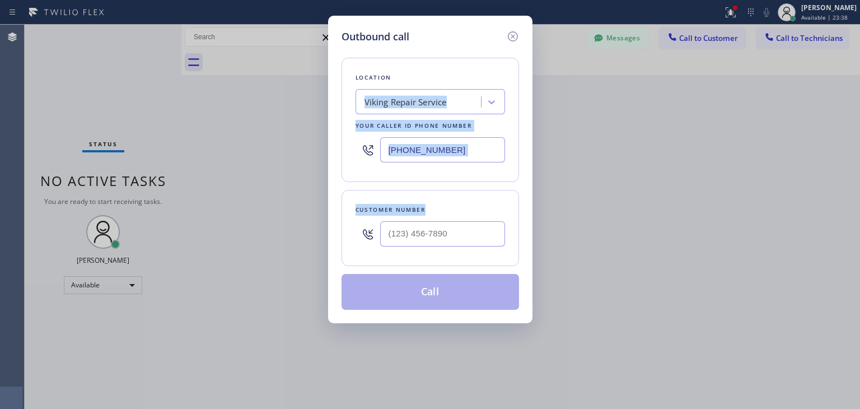
drag, startPoint x: 688, startPoint y: 48, endPoint x: 469, endPoint y: 232, distance: 286.6
click at [469, 232] on div "Outbound call Location Viking Repair Service Your caller id phone number (720) …" at bounding box center [430, 204] width 860 height 409
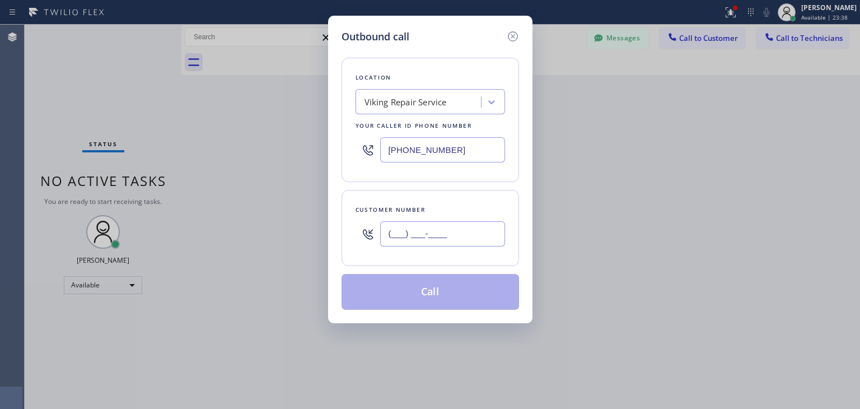
click at [469, 232] on input "(___) ___-____" at bounding box center [442, 233] width 125 height 25
paste input "408) 421-8508"
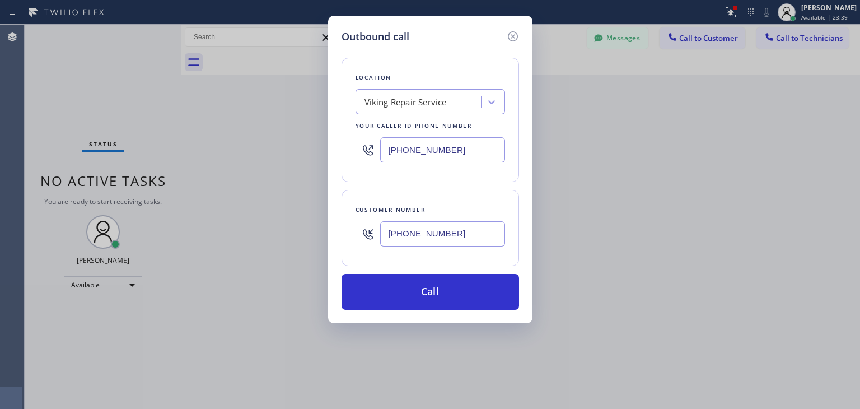
type input "(408) 421-8508"
paste input "Elite Sub-Zero Appliance Repair"
type input "Elite Sub-Zero Appliance Repair"
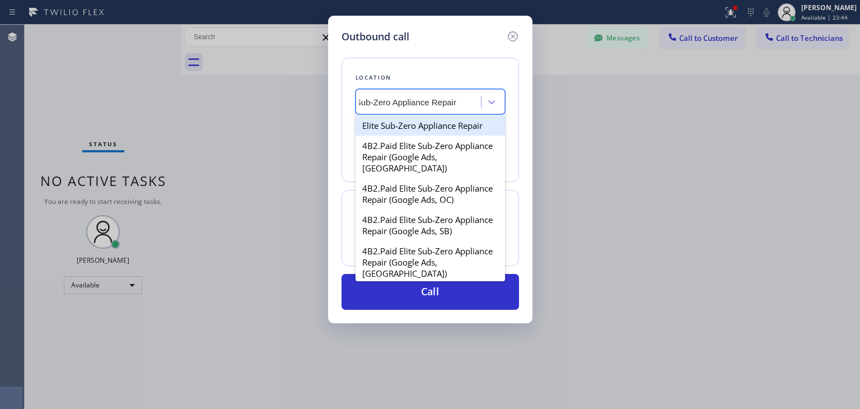
click at [451, 128] on div "Elite Sub-Zero Appliance Repair" at bounding box center [431, 125] width 150 height 20
type input "(415) 965-3694"
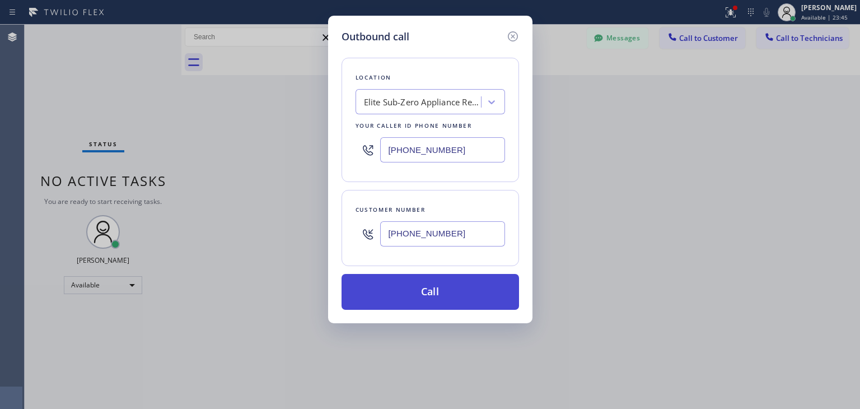
click at [457, 296] on button "Call" at bounding box center [431, 292] width 178 height 36
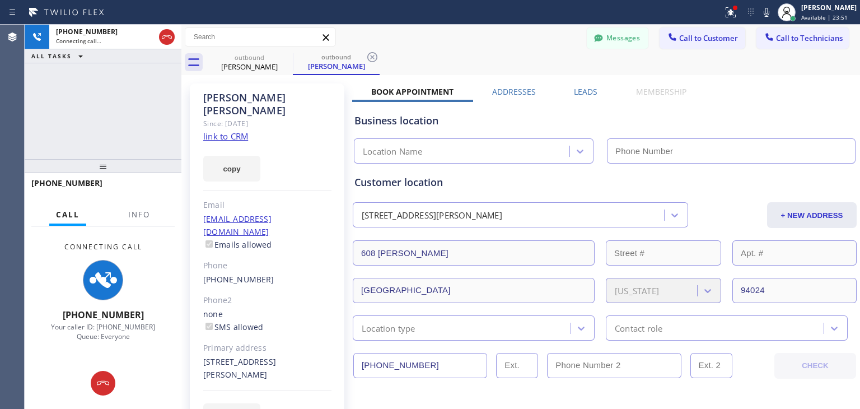
type input "(415) 965-3694"
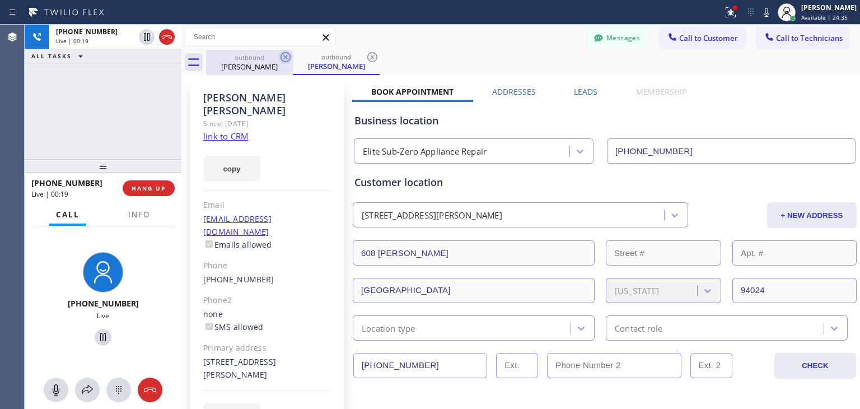
click at [286, 56] on icon at bounding box center [285, 56] width 13 height 13
click at [366, 56] on icon at bounding box center [372, 56] width 13 height 13
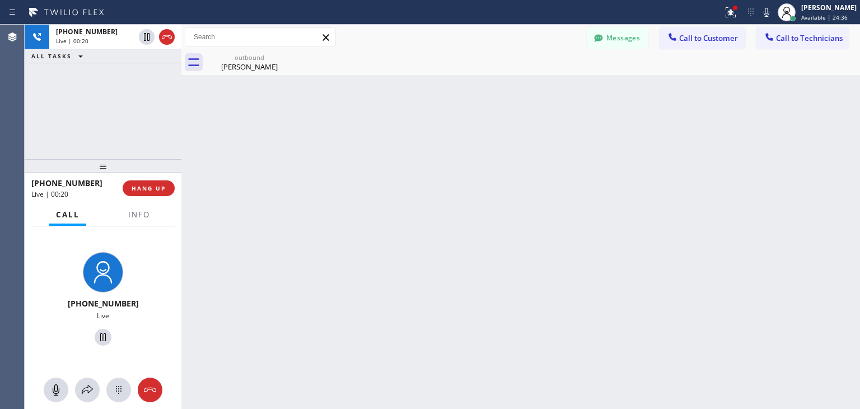
click at [0, 0] on icon at bounding box center [0, 0] width 0 height 0
click at [151, 181] on button "HANG UP" at bounding box center [149, 188] width 52 height 16
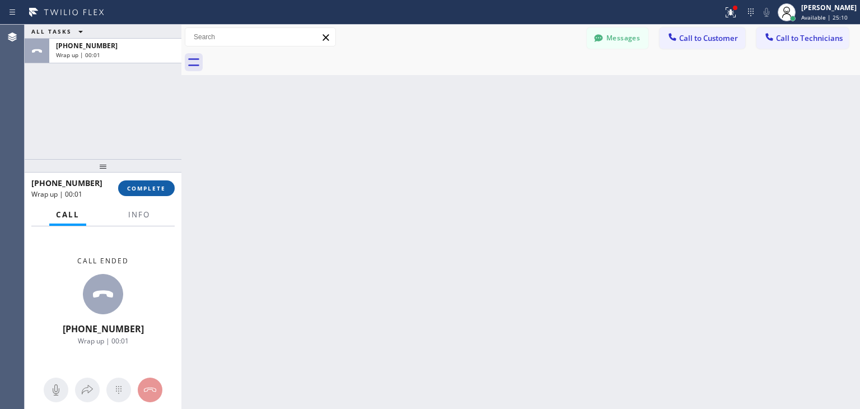
click at [151, 181] on button "COMPLETE" at bounding box center [146, 188] width 57 height 16
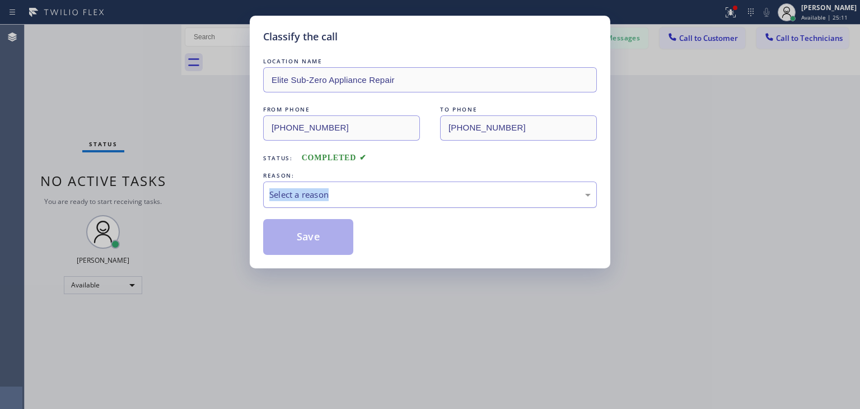
click at [368, 199] on div "Classify the call LOCATION NAME Elite Sub-Zero Appliance Repair FROM PHONE (415…" at bounding box center [430, 204] width 860 height 409
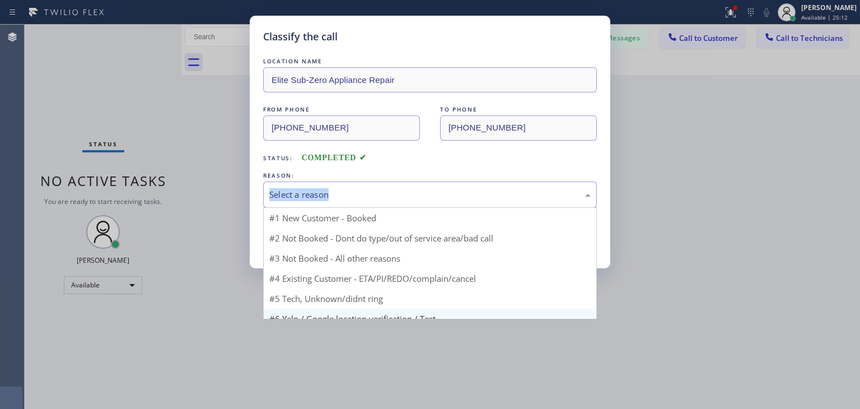
drag, startPoint x: 368, startPoint y: 199, endPoint x: 386, endPoint y: 299, distance: 101.3
click at [386, 208] on div "Select a reason #1 New Customer - Booked #2 Not Booked - Dont do type/out of se…" at bounding box center [430, 194] width 334 height 26
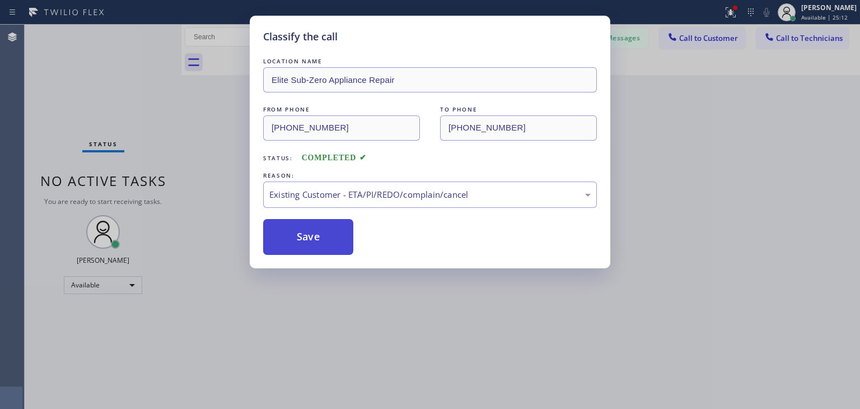
drag, startPoint x: 419, startPoint y: 254, endPoint x: 303, endPoint y: 236, distance: 117.2
click at [303, 236] on button "Save" at bounding box center [308, 237] width 90 height 36
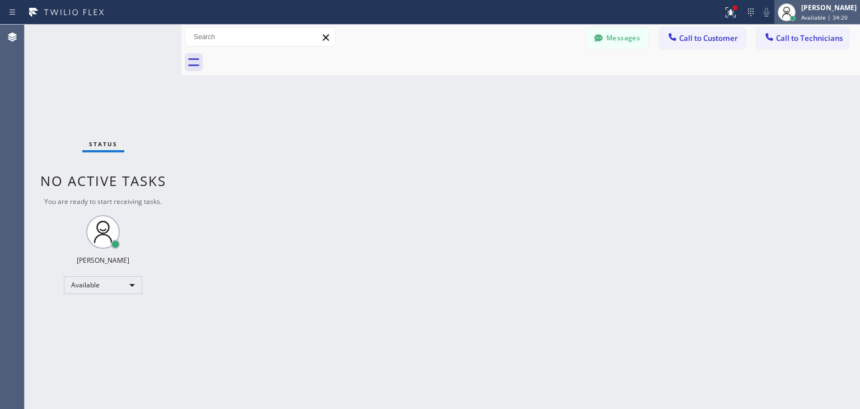
click at [814, 12] on div "Amir Asamov Available | 34:20" at bounding box center [829, 12] width 61 height 20
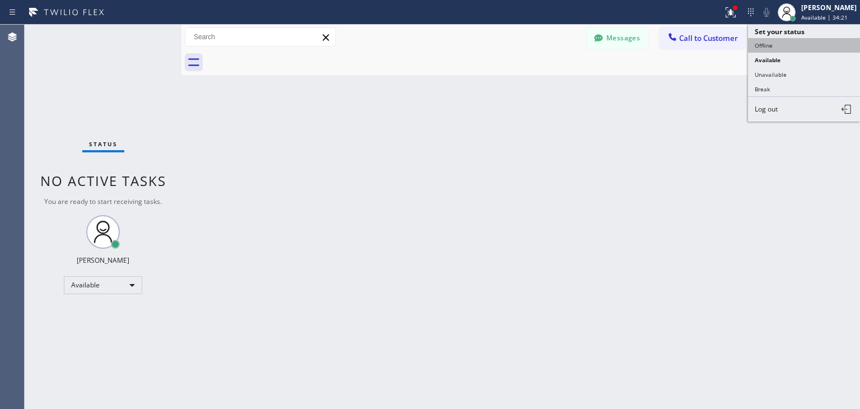
click at [812, 44] on button "Offline" at bounding box center [804, 45] width 112 height 15
